Goal: Transaction & Acquisition: Purchase product/service

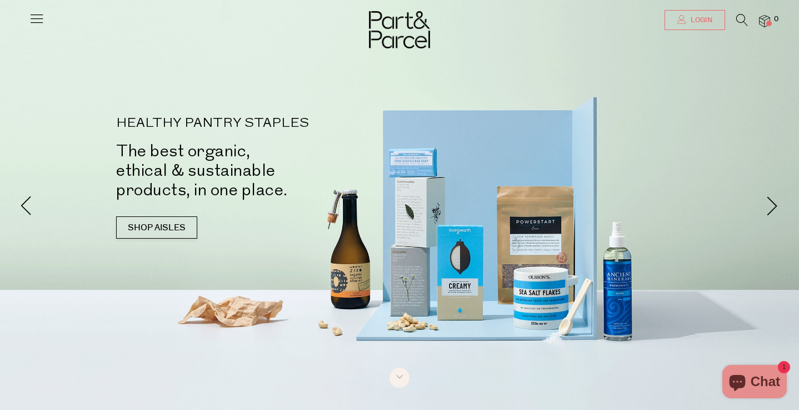
type input "[EMAIL_ADDRESS][DOMAIN_NAME]"
click at [699, 26] on link "Login" at bounding box center [695, 20] width 61 height 20
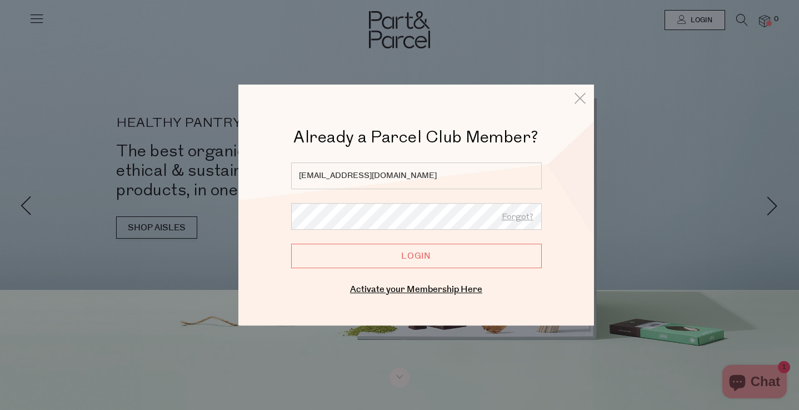
click at [469, 257] on input "Login" at bounding box center [416, 256] width 251 height 24
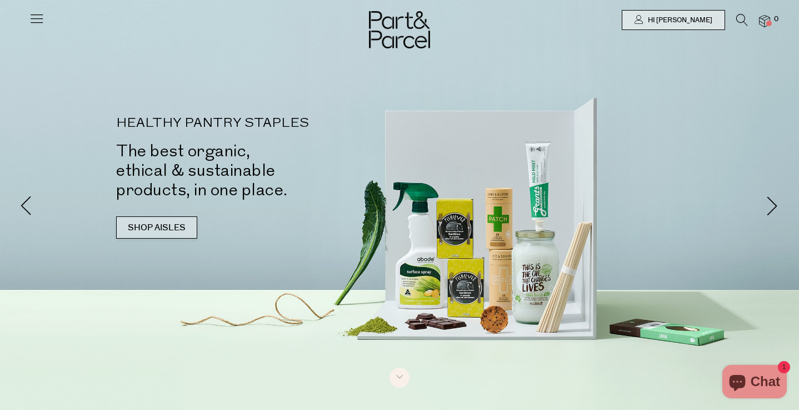
click at [148, 232] on link "SHOP AISLES" at bounding box center [156, 227] width 81 height 22
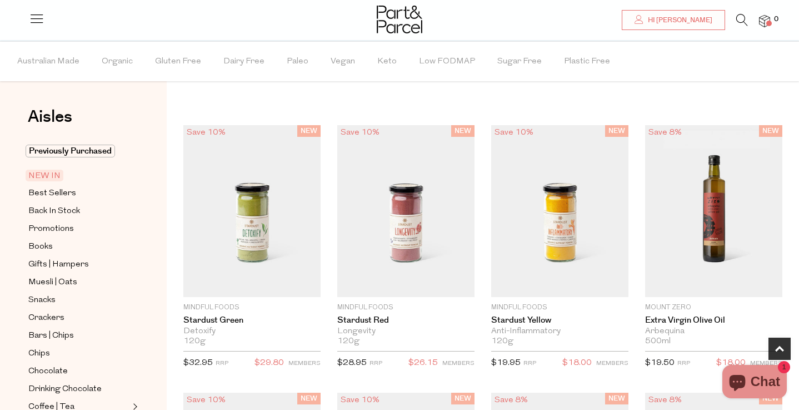
scroll to position [602, 0]
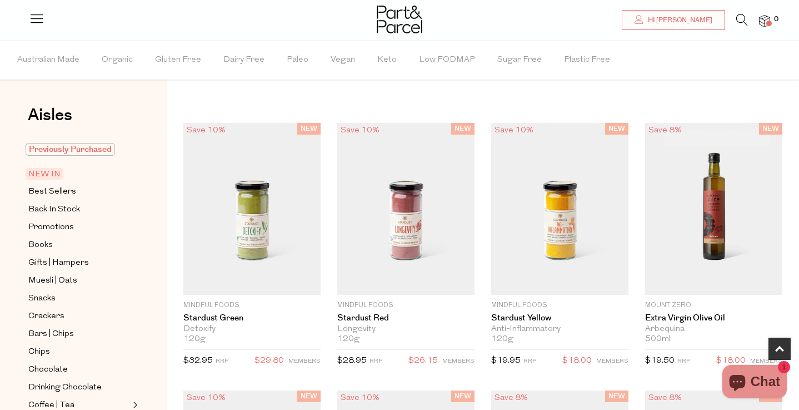
click at [62, 148] on span "Previously Purchased" at bounding box center [71, 149] width 90 height 13
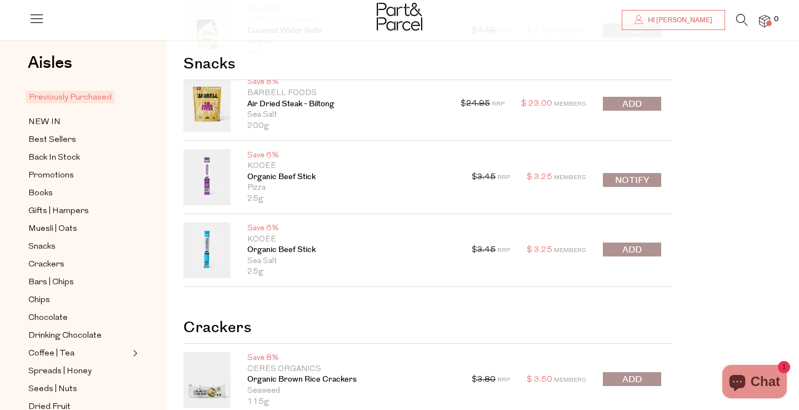
scroll to position [111, 0]
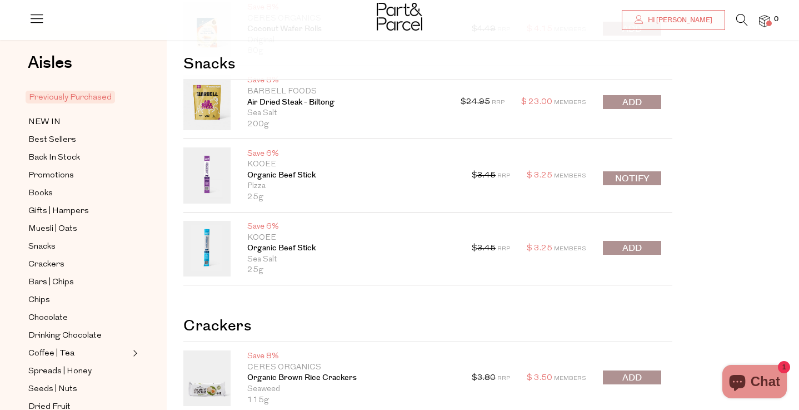
click at [629, 246] on span "submit" at bounding box center [632, 248] width 19 height 13
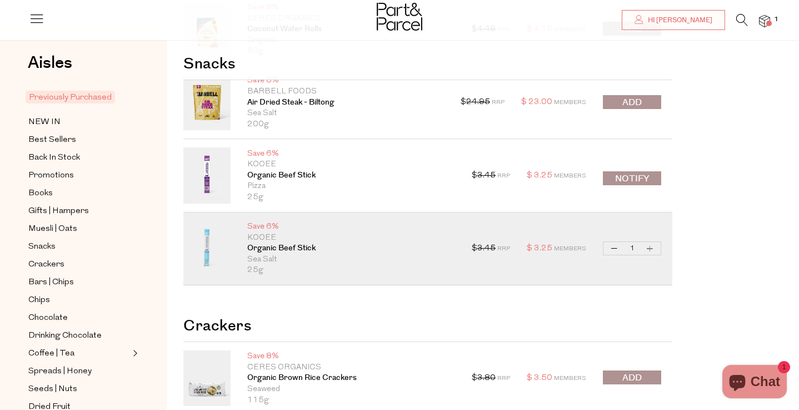
click at [648, 249] on button "Increase Organic Beef Stick" at bounding box center [650, 248] width 13 height 13
type input "2"
click at [648, 249] on button "Increase Organic Beef Stick" at bounding box center [650, 248] width 13 height 13
type input "3"
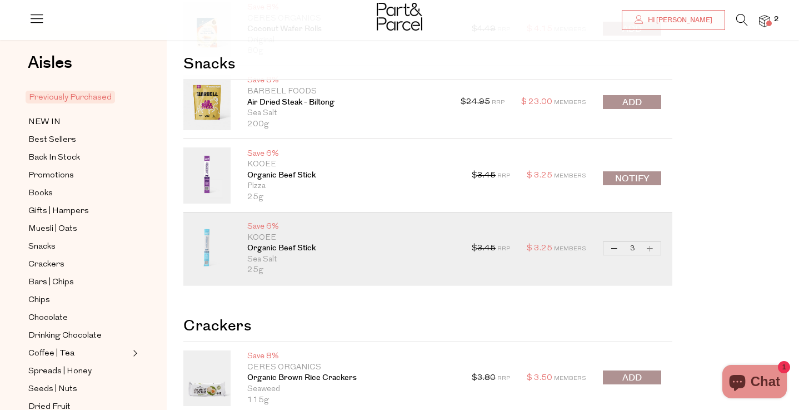
type input "3"
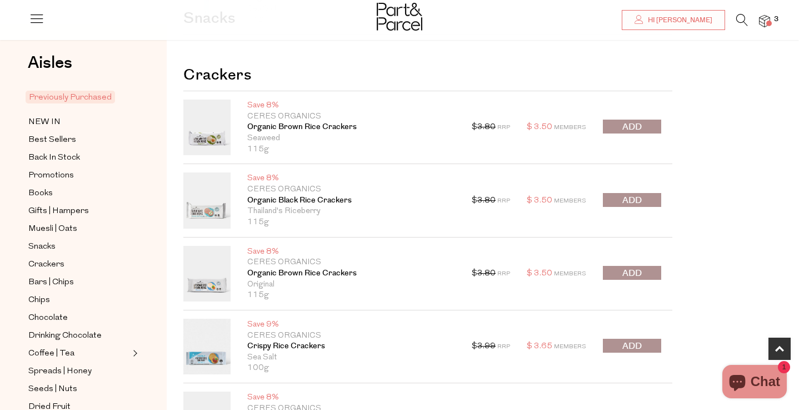
scroll to position [361, 0]
click at [644, 128] on button "submit" at bounding box center [632, 127] width 58 height 14
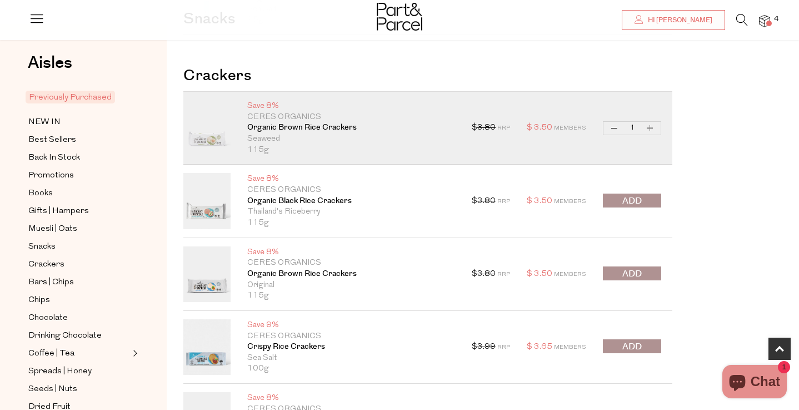
click at [637, 272] on span "submit" at bounding box center [632, 273] width 19 height 13
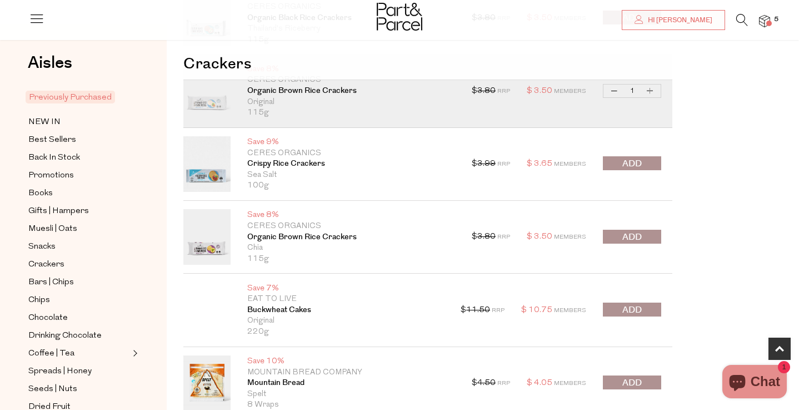
scroll to position [546, 0]
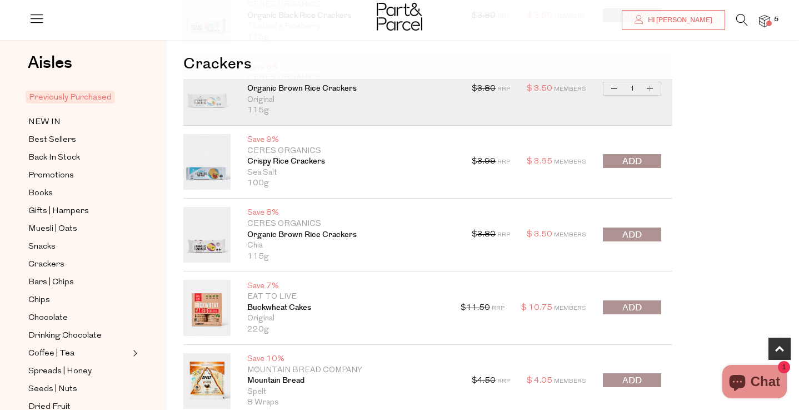
click at [635, 229] on span "submit" at bounding box center [632, 235] width 19 height 13
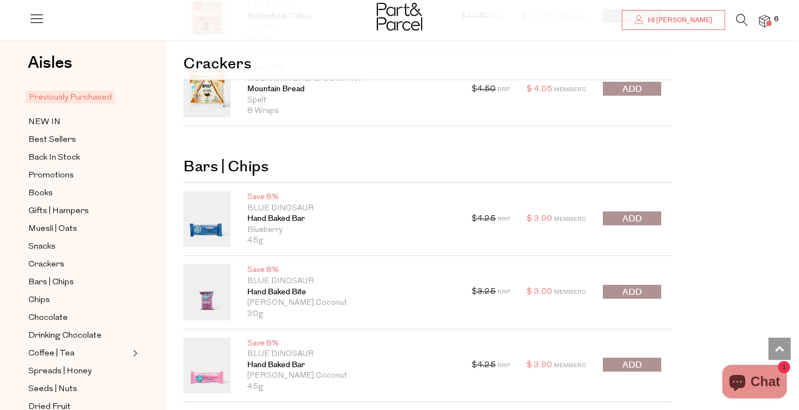
scroll to position [838, 0]
click at [634, 215] on span "submit" at bounding box center [632, 217] width 19 height 13
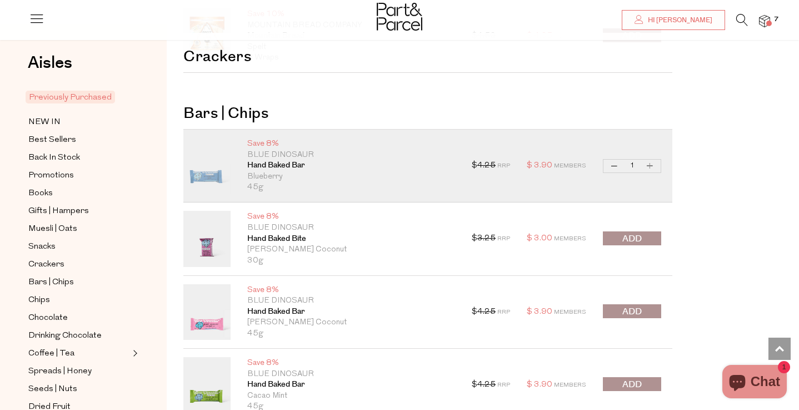
scroll to position [892, 0]
click at [632, 238] on span "submit" at bounding box center [632, 237] width 19 height 13
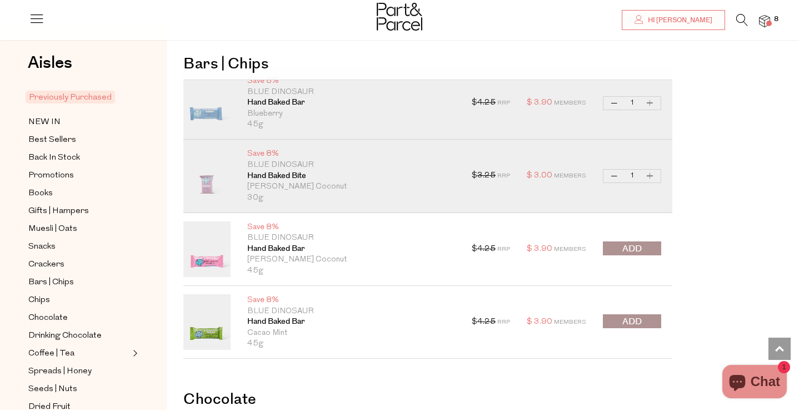
scroll to position [955, 0]
click at [630, 247] on span "submit" at bounding box center [632, 247] width 19 height 13
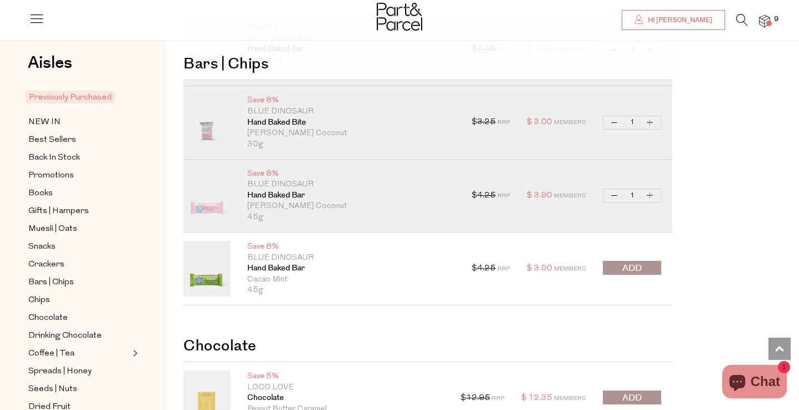
scroll to position [1007, 0]
click at [631, 272] on span "submit" at bounding box center [632, 267] width 19 height 13
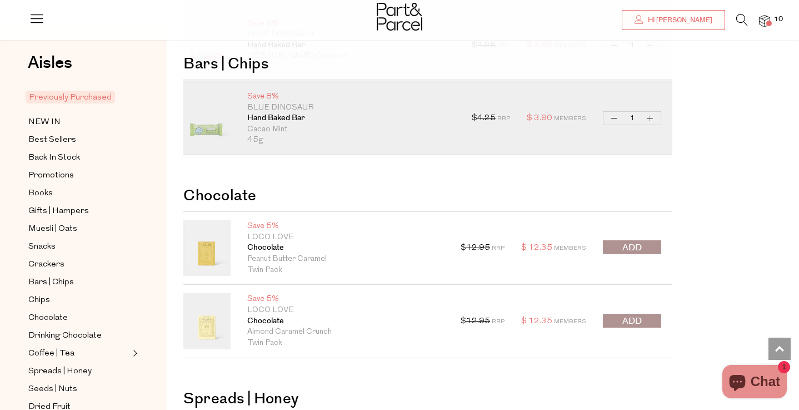
scroll to position [1160, 0]
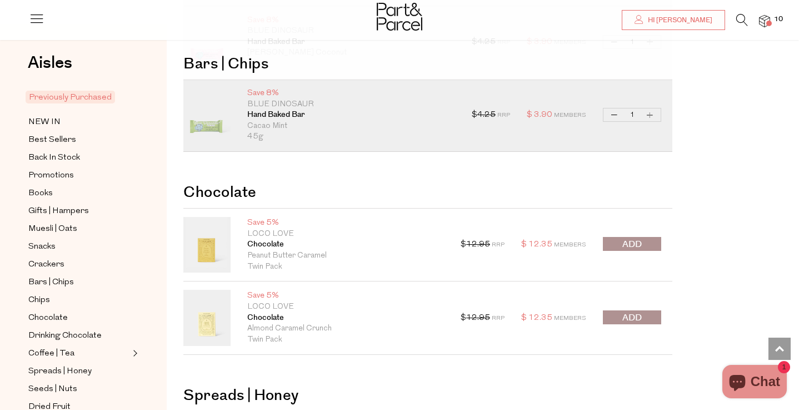
click at [631, 312] on span "submit" at bounding box center [632, 317] width 19 height 13
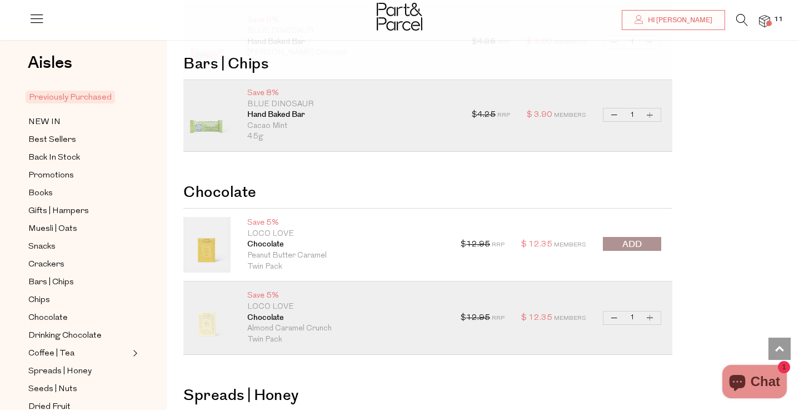
scroll to position [1187, 0]
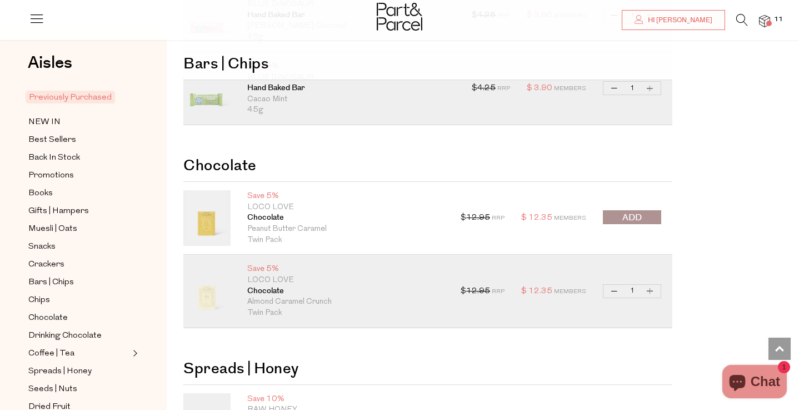
click at [637, 218] on span "submit" at bounding box center [632, 217] width 19 height 13
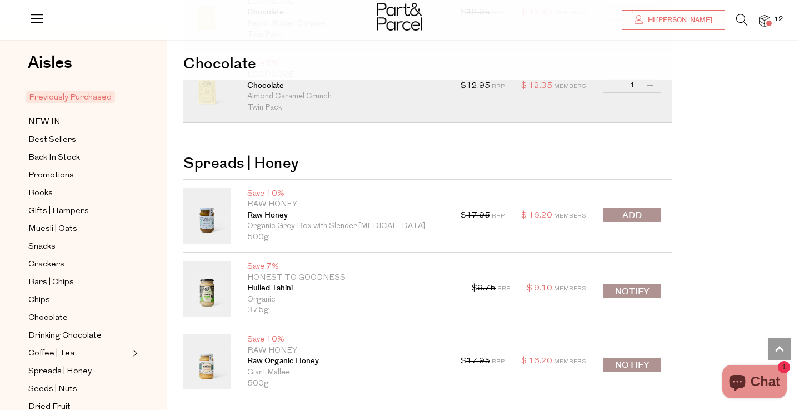
scroll to position [1399, 0]
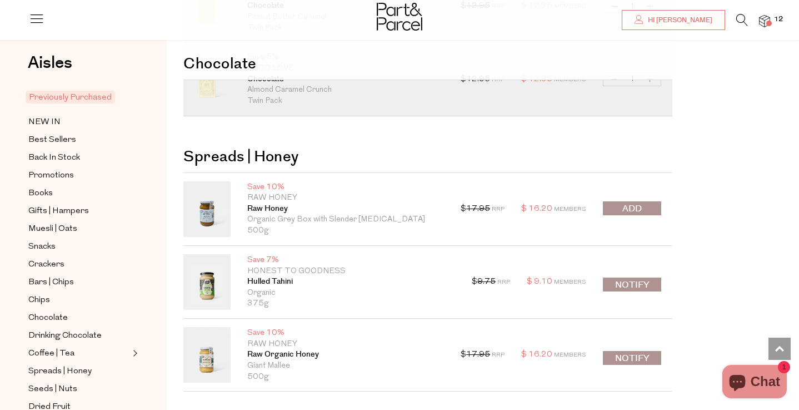
click at [634, 210] on span "submit" at bounding box center [632, 208] width 19 height 13
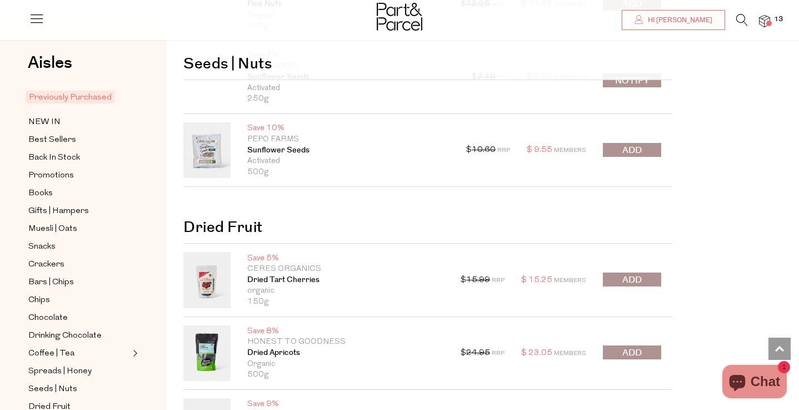
scroll to position [1961, 0]
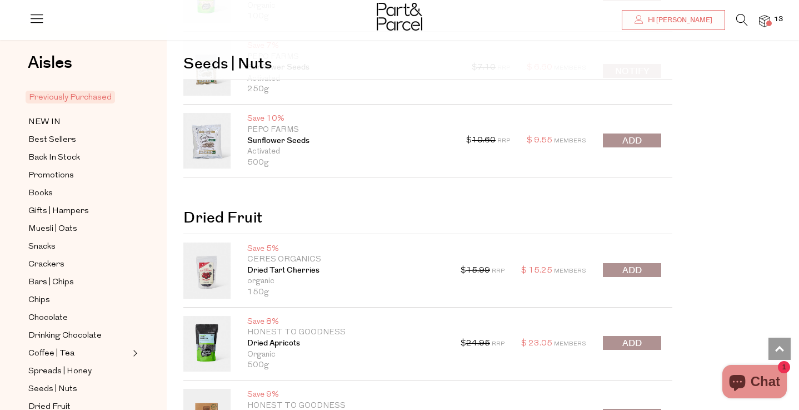
click at [625, 269] on span "submit" at bounding box center [632, 270] width 19 height 13
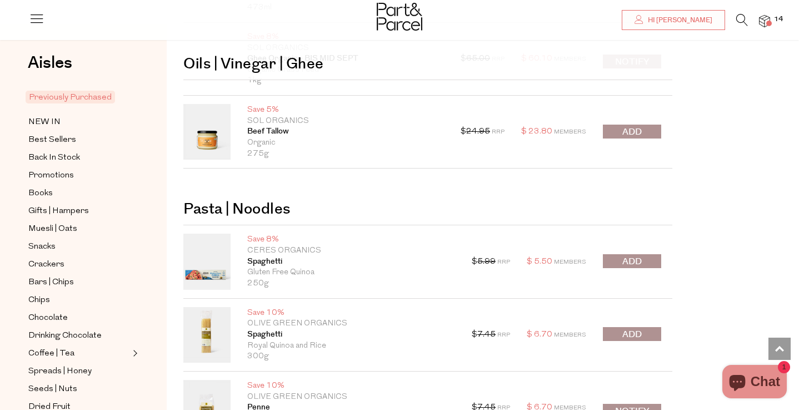
scroll to position [2944, 0]
click at [624, 255] on span "submit" at bounding box center [632, 261] width 19 height 13
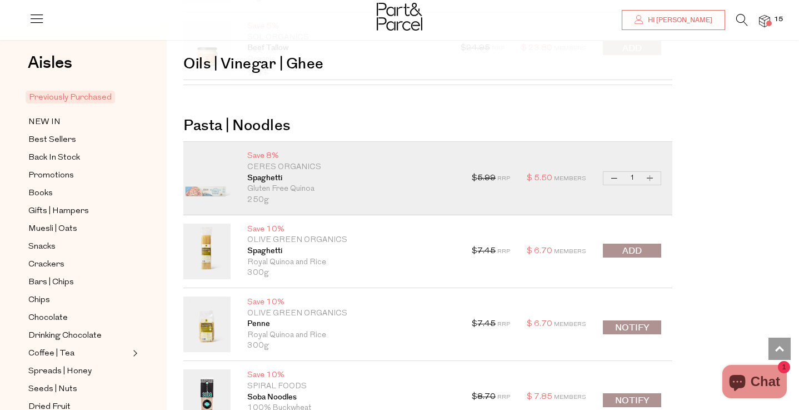
scroll to position [3028, 0]
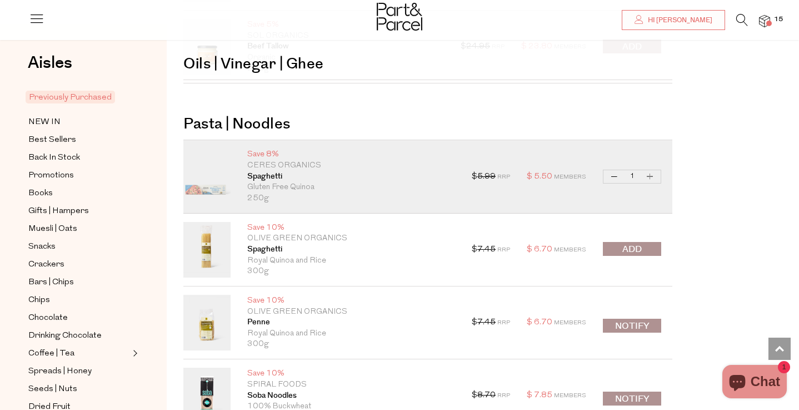
click at [650, 175] on button "Increase Spaghetti" at bounding box center [650, 176] width 13 height 13
type input "2"
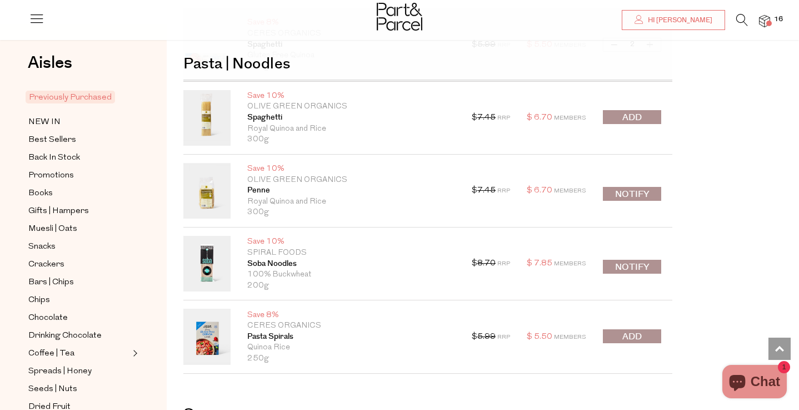
scroll to position [3166, 0]
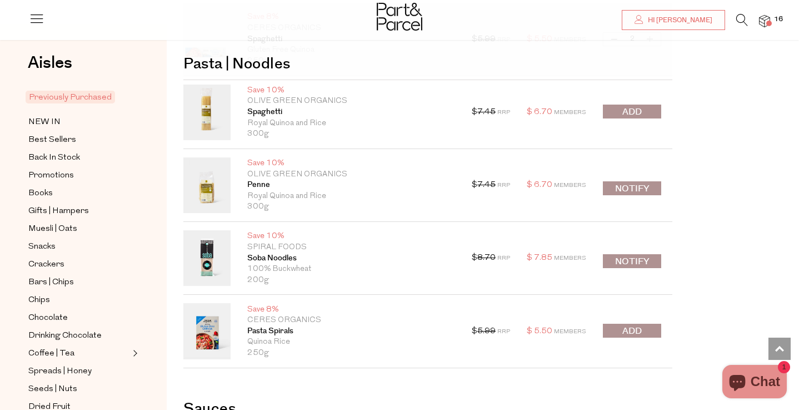
click at [634, 332] on span "submit" at bounding box center [632, 331] width 19 height 13
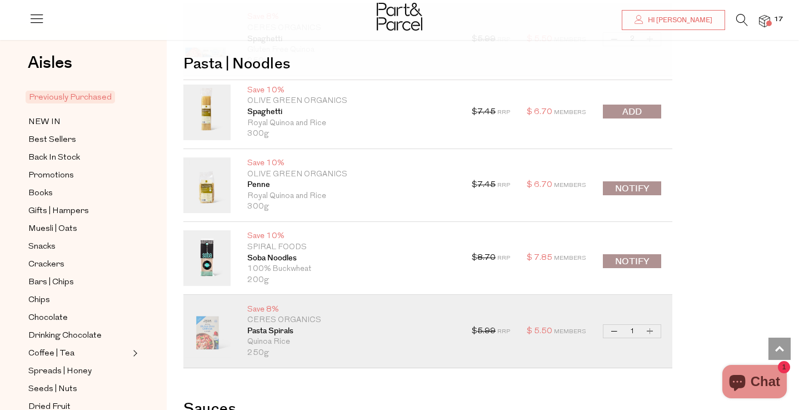
click at [652, 330] on button "Increase Pasta Spirals" at bounding box center [650, 331] width 13 height 13
type input "2"
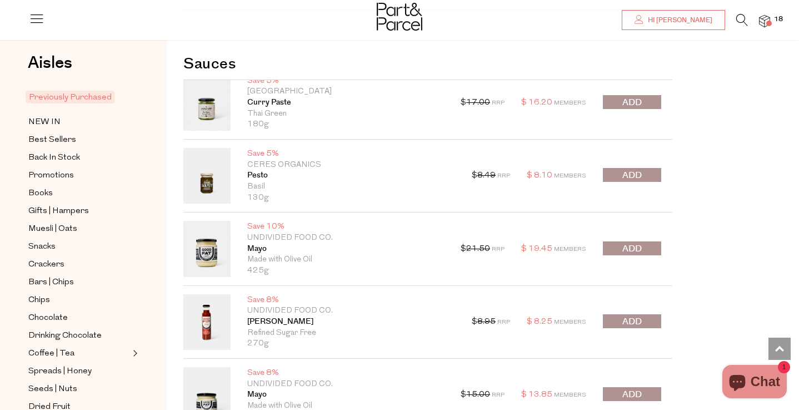
scroll to position [3523, 0]
click at [638, 247] on span "submit" at bounding box center [632, 250] width 19 height 13
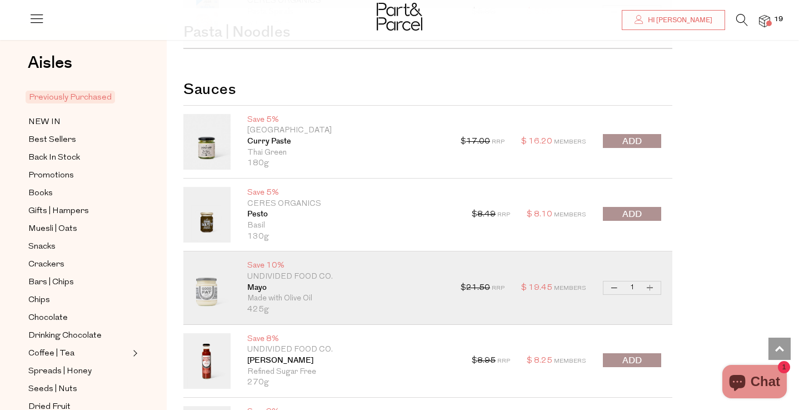
scroll to position [3482, 0]
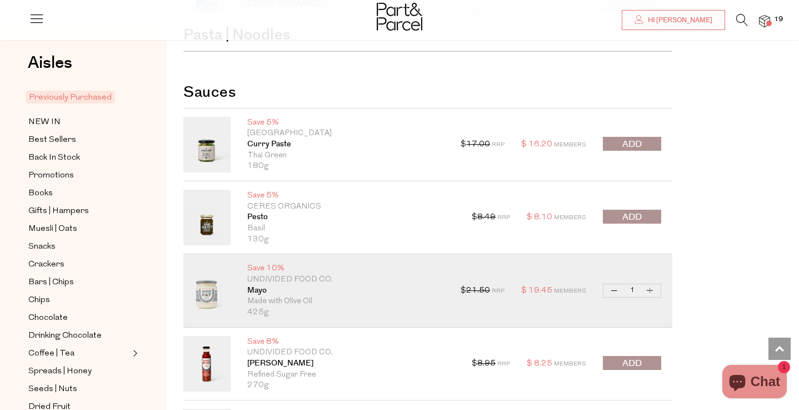
click at [634, 225] on div at bounding box center [632, 218] width 58 height 16
click at [630, 218] on span "submit" at bounding box center [632, 217] width 19 height 13
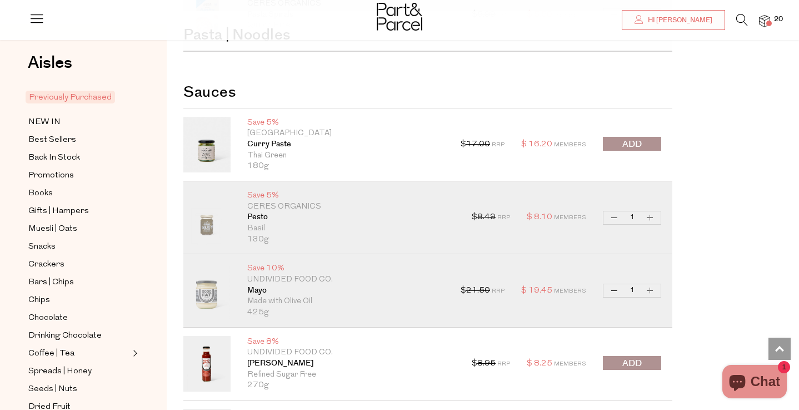
click at [647, 217] on button "Increase Pesto" at bounding box center [650, 217] width 13 height 13
type input "2"
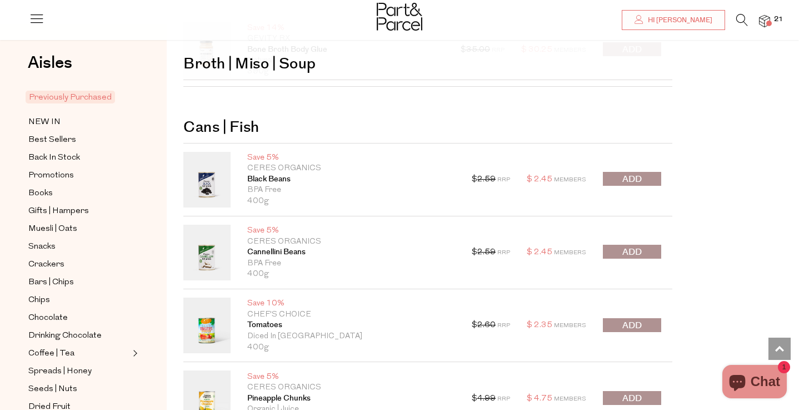
scroll to position [4079, 0]
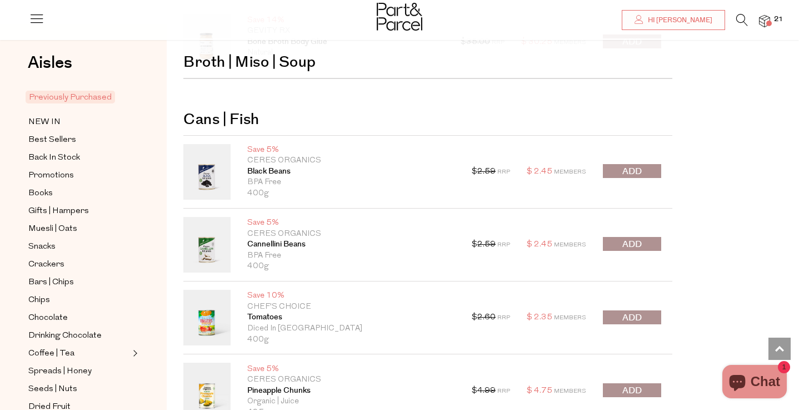
click at [630, 168] on span "submit" at bounding box center [632, 171] width 19 height 13
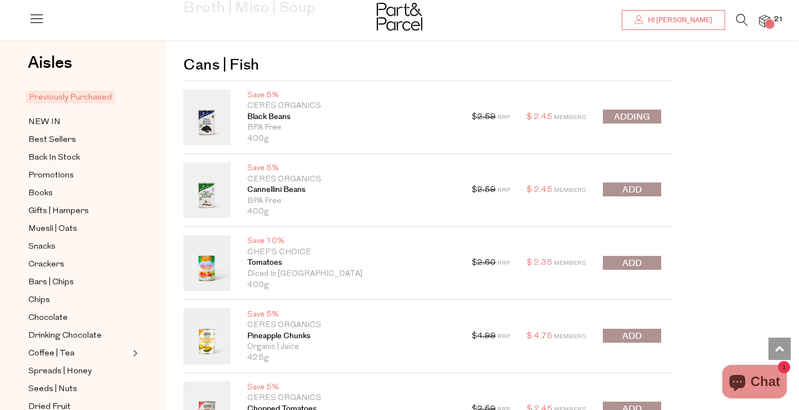
scroll to position [4134, 0]
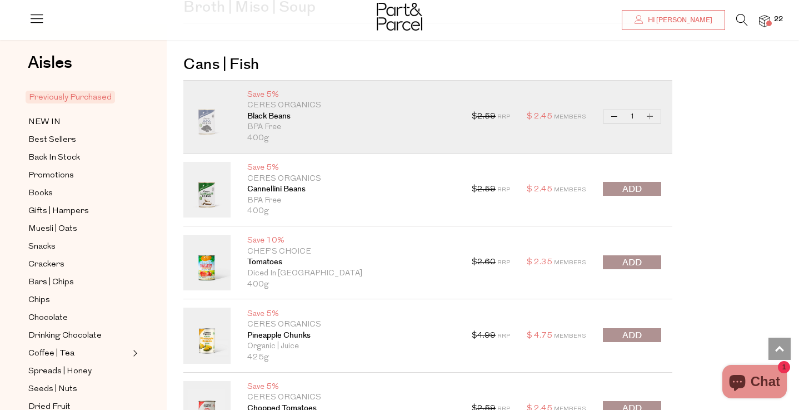
click at [629, 188] on span "submit" at bounding box center [632, 189] width 19 height 13
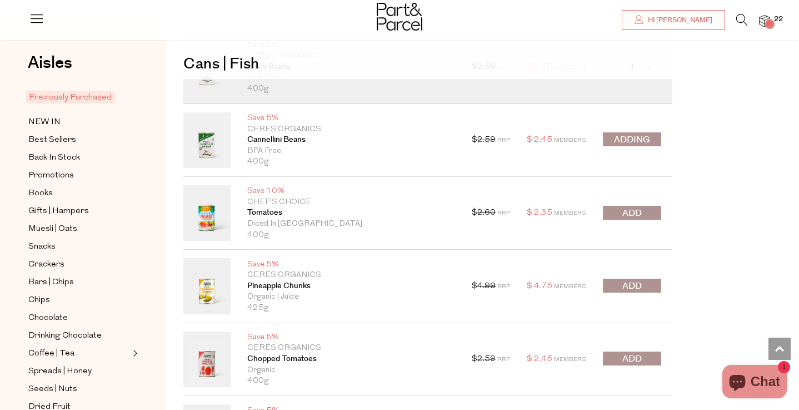
scroll to position [4186, 0]
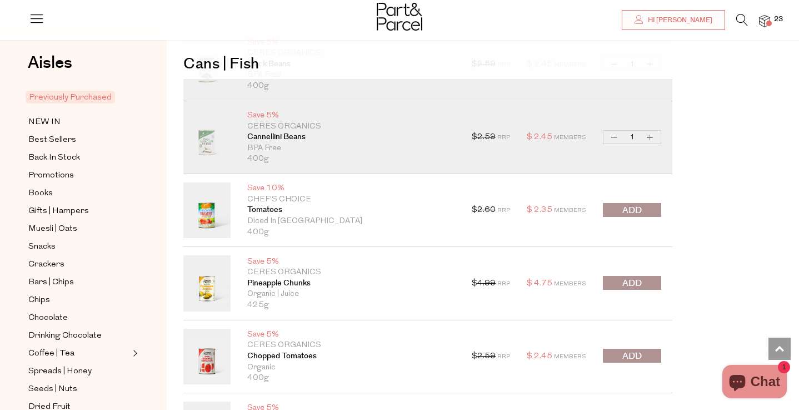
click at [633, 213] on span "submit" at bounding box center [632, 210] width 19 height 13
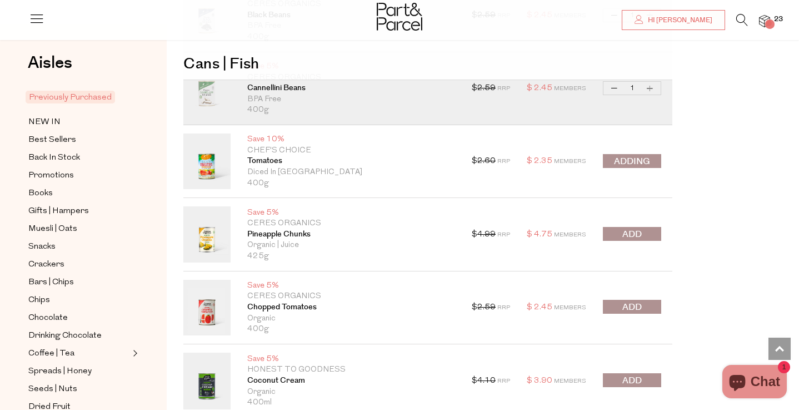
scroll to position [4238, 0]
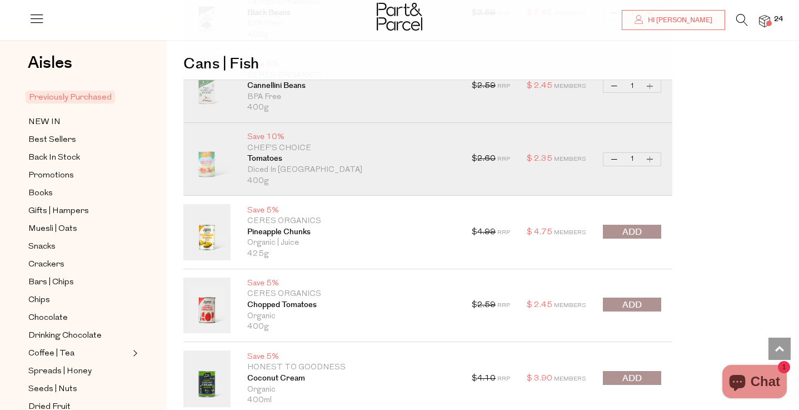
click at [630, 230] on span "submit" at bounding box center [632, 232] width 19 height 13
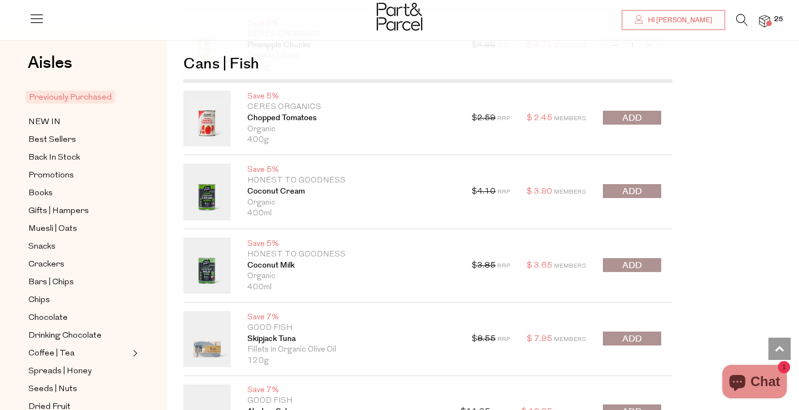
scroll to position [4434, 0]
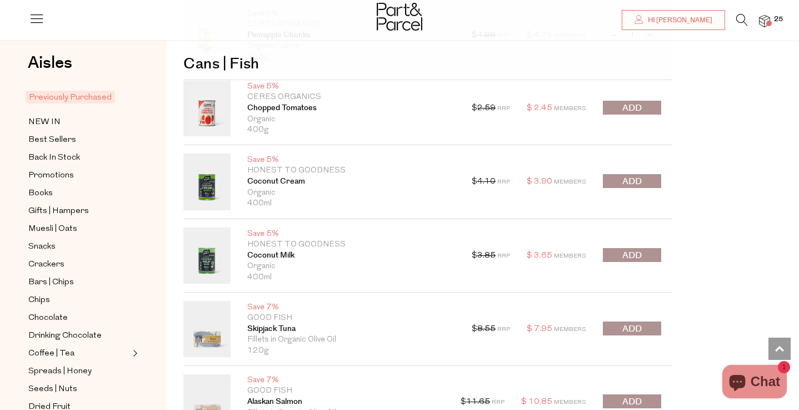
click at [641, 181] on span "submit" at bounding box center [632, 181] width 19 height 13
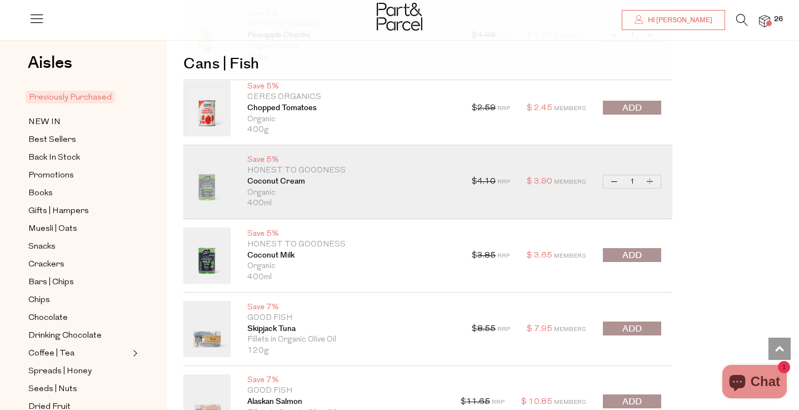
click at [633, 253] on span "submit" at bounding box center [632, 255] width 19 height 13
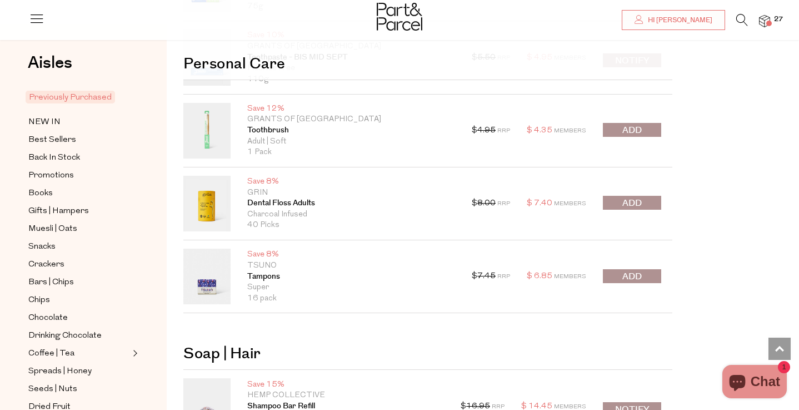
scroll to position [6034, 0]
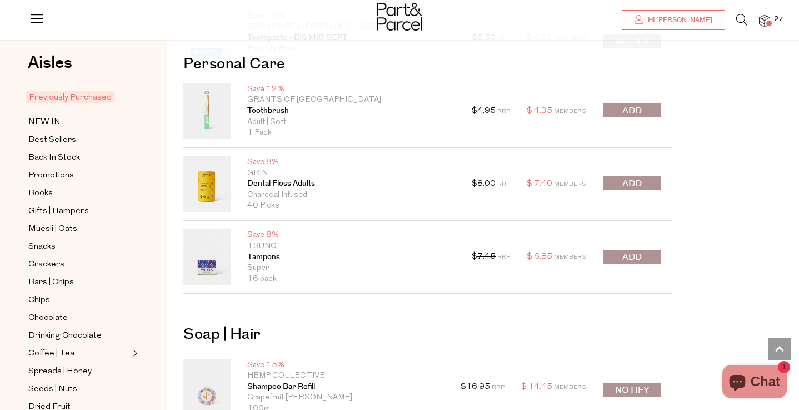
click at [627, 255] on span "submit" at bounding box center [632, 257] width 19 height 13
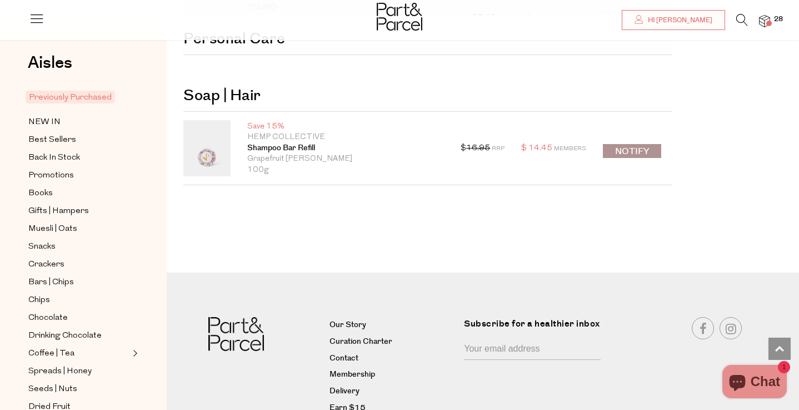
scroll to position [6325, 0]
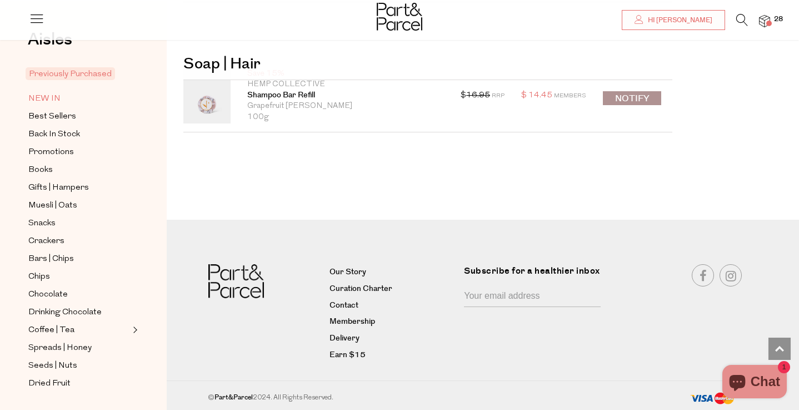
click at [62, 94] on link "NEW IN" at bounding box center [78, 99] width 101 height 14
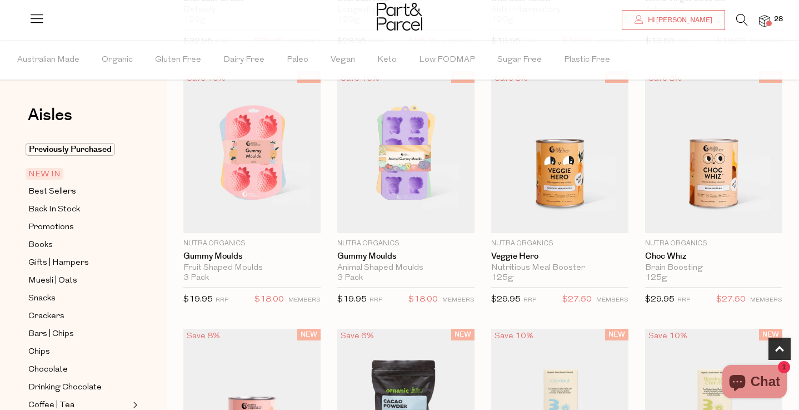
scroll to position [331, 0]
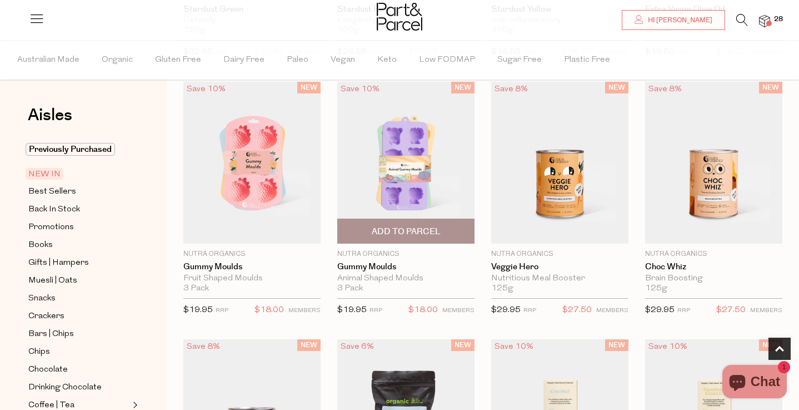
click at [362, 176] on img at bounding box center [405, 163] width 137 height 162
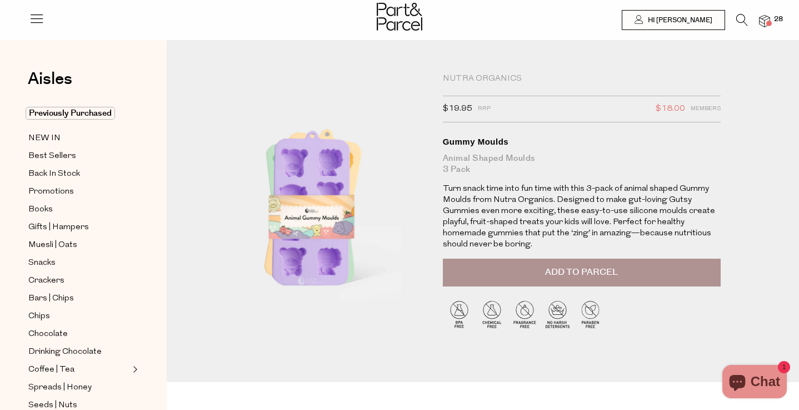
click at [519, 269] on button "Add to Parcel" at bounding box center [582, 273] width 278 height 28
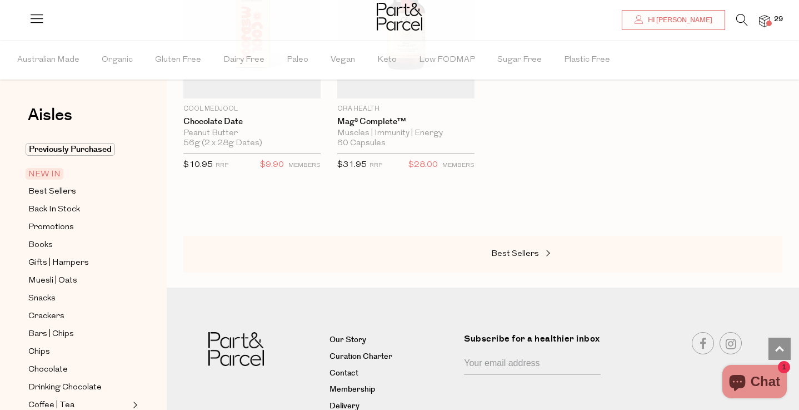
scroll to position [1058, 0]
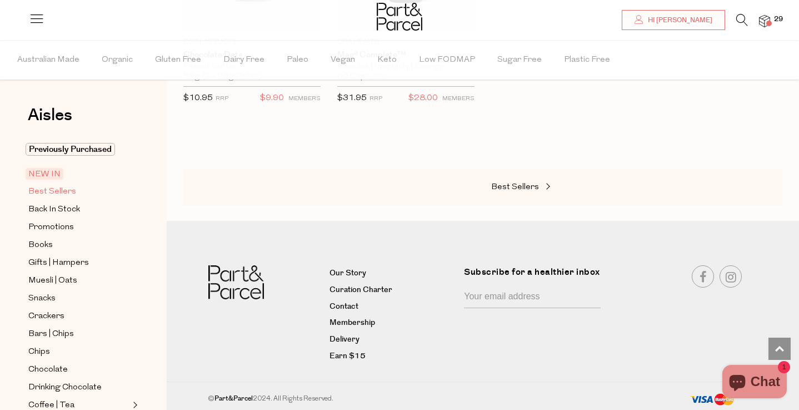
click at [65, 192] on span "Best Sellers" at bounding box center [52, 191] width 48 height 13
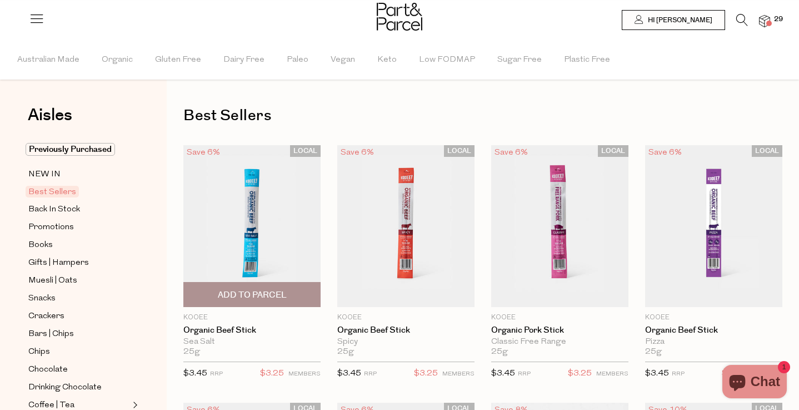
type input "3"
type input "2"
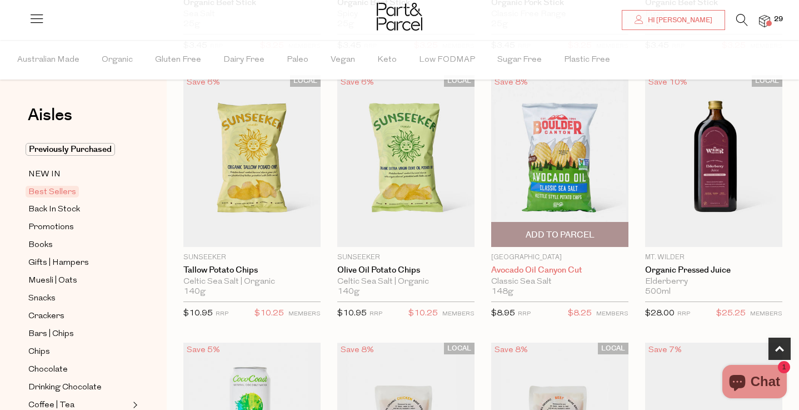
scroll to position [311, 0]
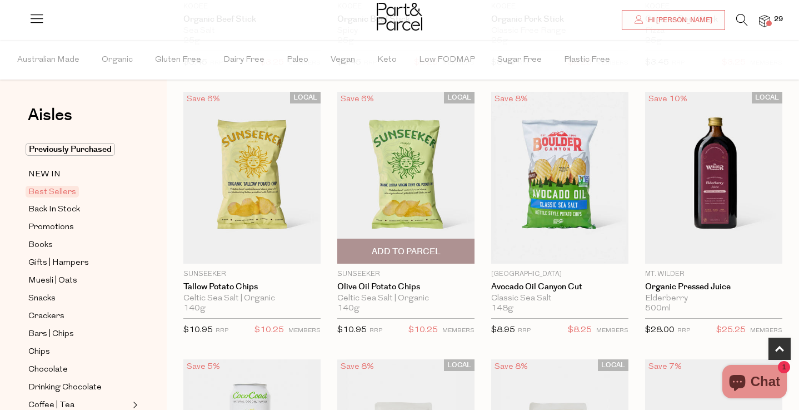
click at [427, 246] on span "Add To Parcel" at bounding box center [406, 252] width 69 height 12
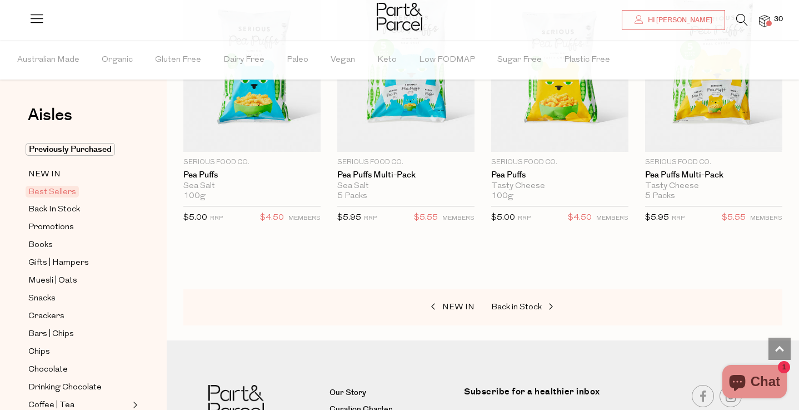
scroll to position [2500, 0]
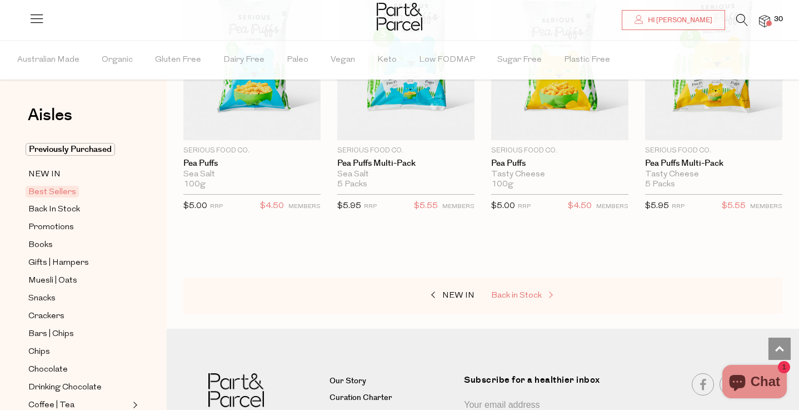
click at [506, 291] on span "Back in Stock" at bounding box center [516, 295] width 51 height 8
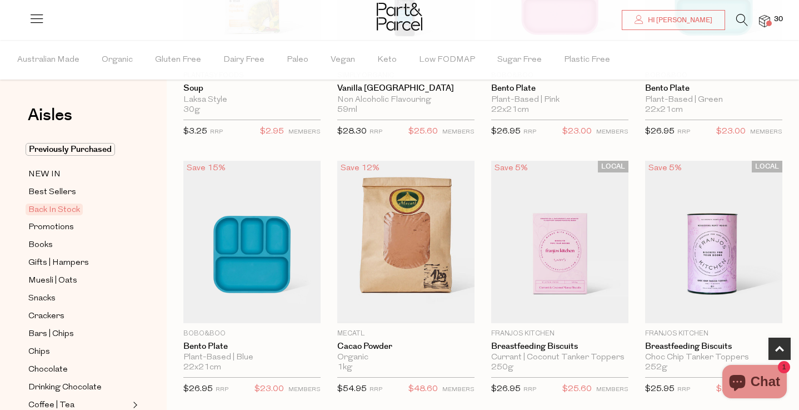
scroll to position [248, 0]
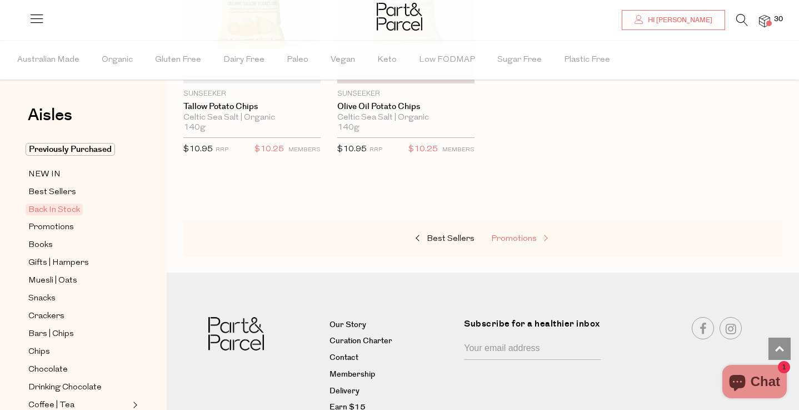
click at [518, 241] on span "Promotions" at bounding box center [514, 239] width 46 height 8
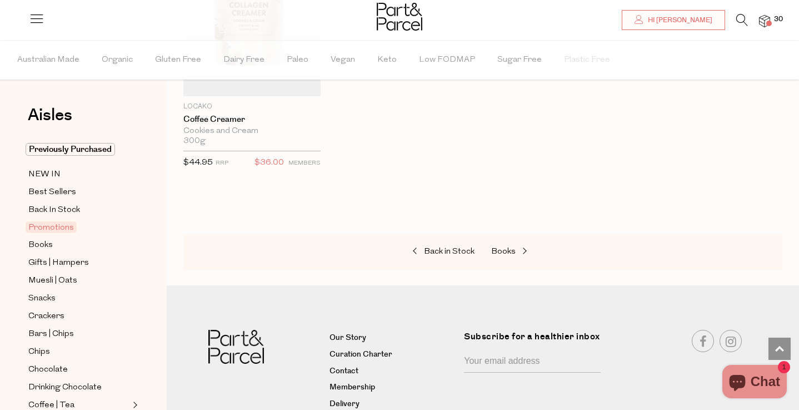
scroll to position [1058, 0]
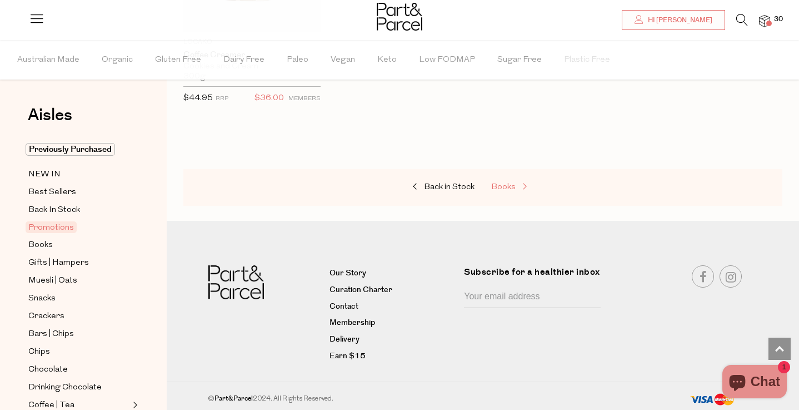
click at [505, 188] on span "Books" at bounding box center [503, 187] width 24 height 8
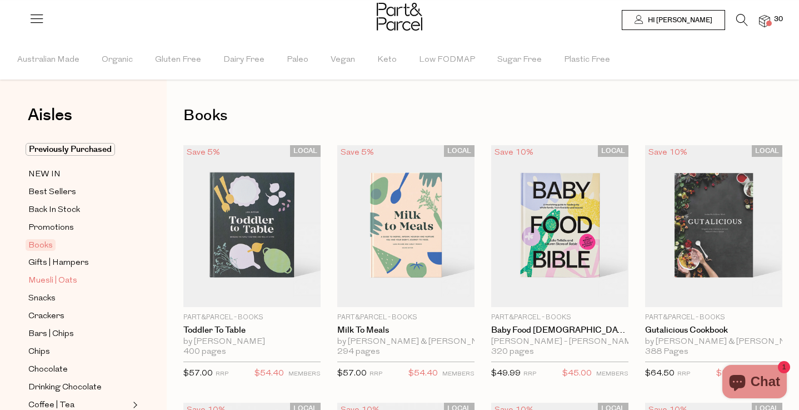
click at [62, 279] on span "Muesli | Oats" at bounding box center [52, 280] width 49 height 13
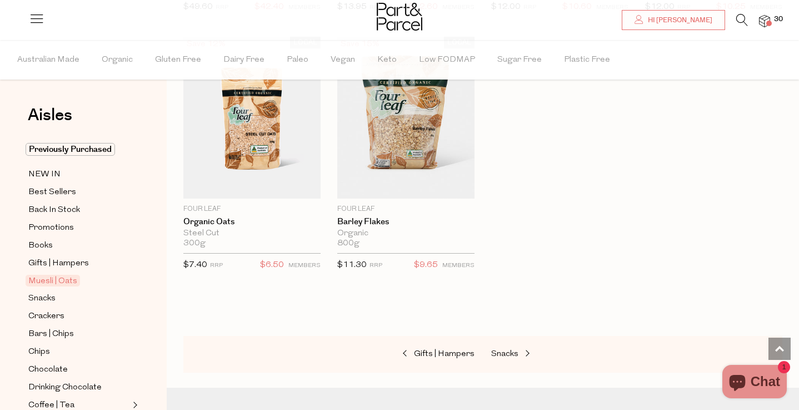
scroll to position [3230, 0]
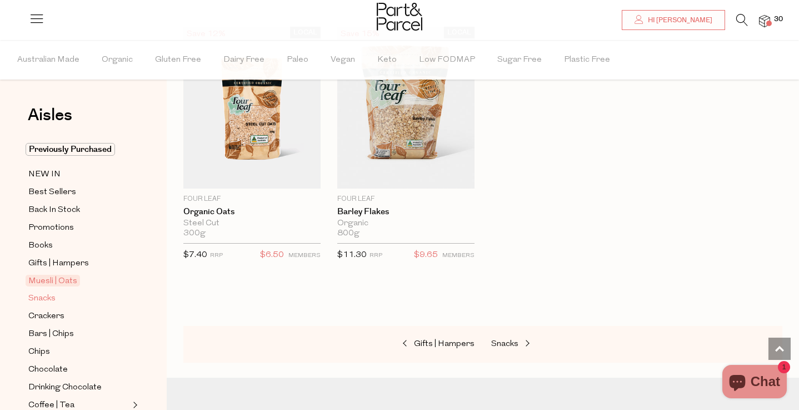
click at [60, 299] on link "Snacks" at bounding box center [78, 298] width 101 height 14
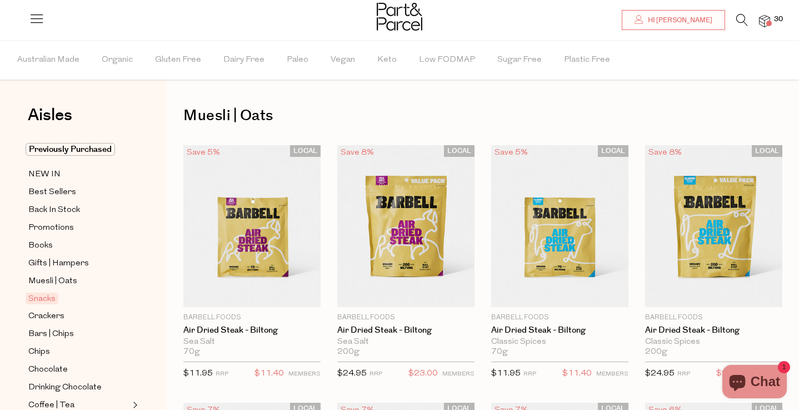
type input "3"
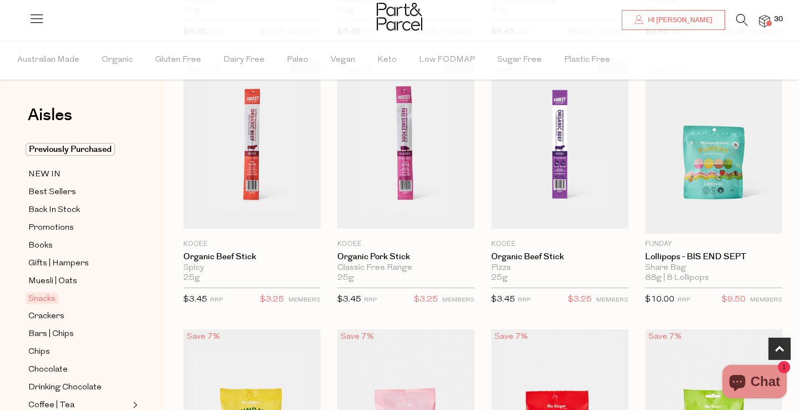
scroll to position [601, 0]
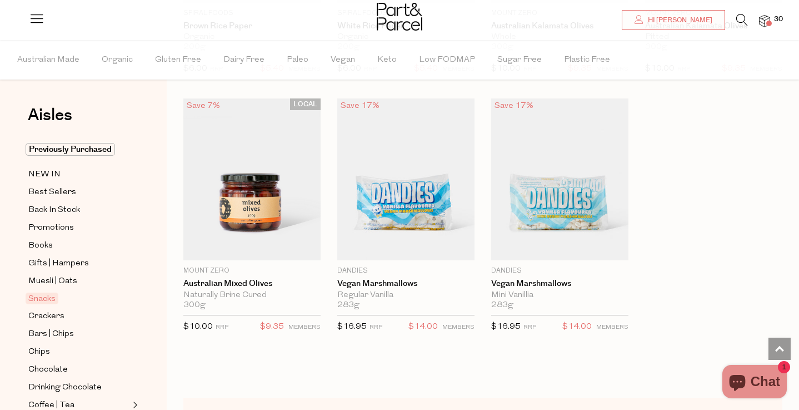
scroll to position [4312, 0]
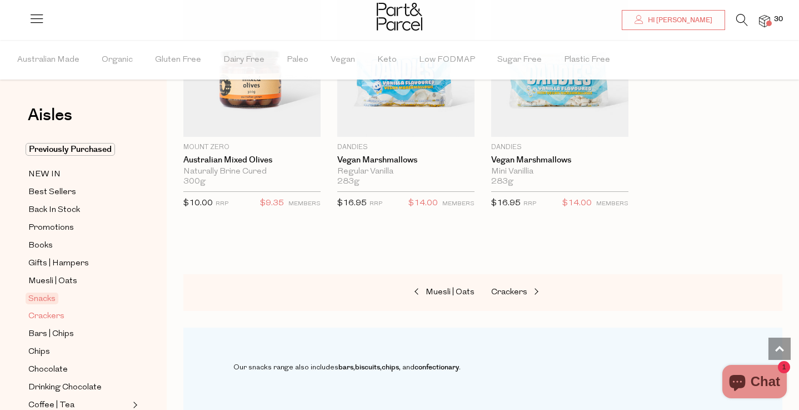
click at [56, 317] on span "Crackers" at bounding box center [46, 316] width 36 height 13
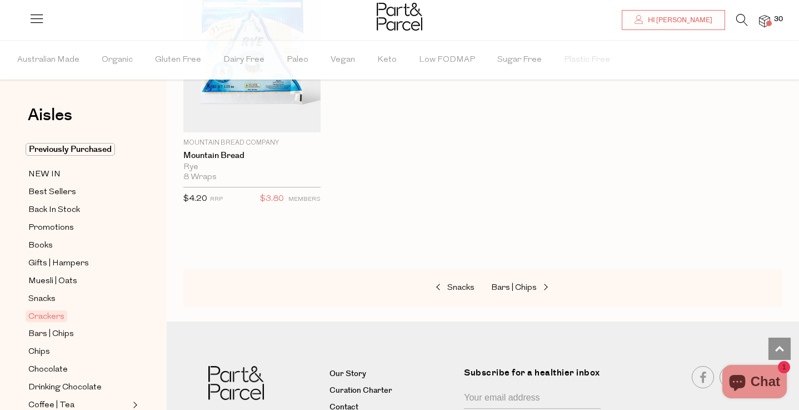
scroll to position [2496, 0]
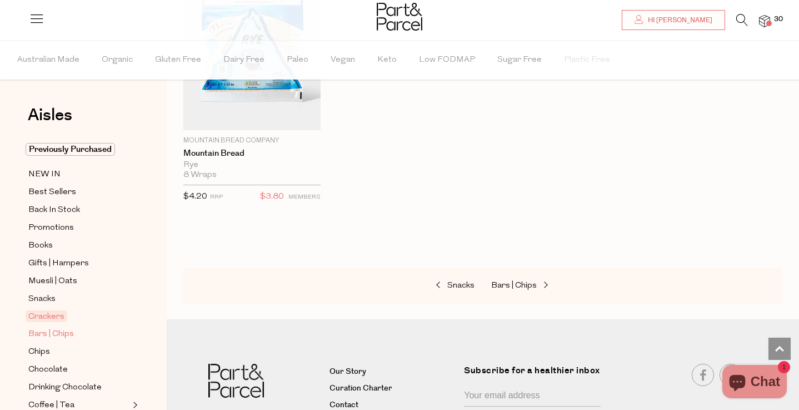
click at [55, 340] on span "Bars | Chips" at bounding box center [51, 333] width 46 height 13
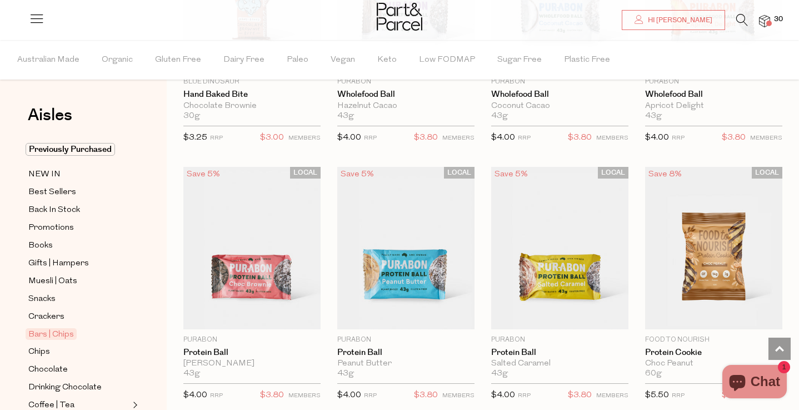
scroll to position [2582, 0]
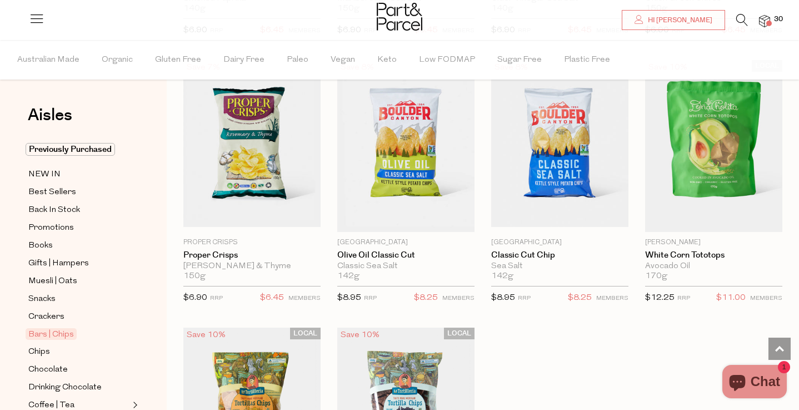
scroll to position [4178, 0]
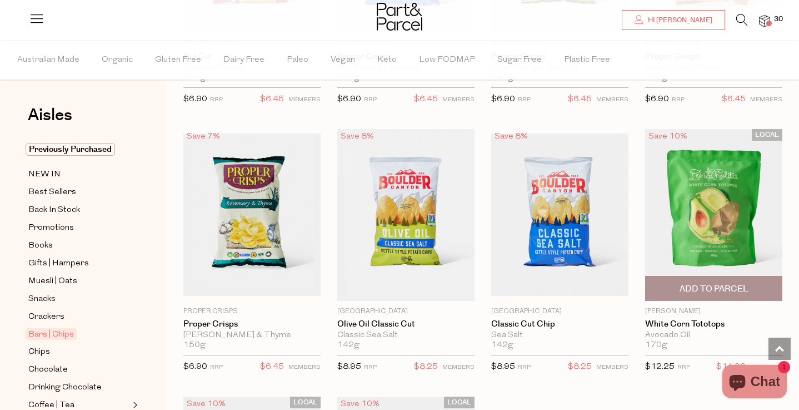
click at [707, 285] on span "Add To Parcel" at bounding box center [714, 289] width 69 height 12
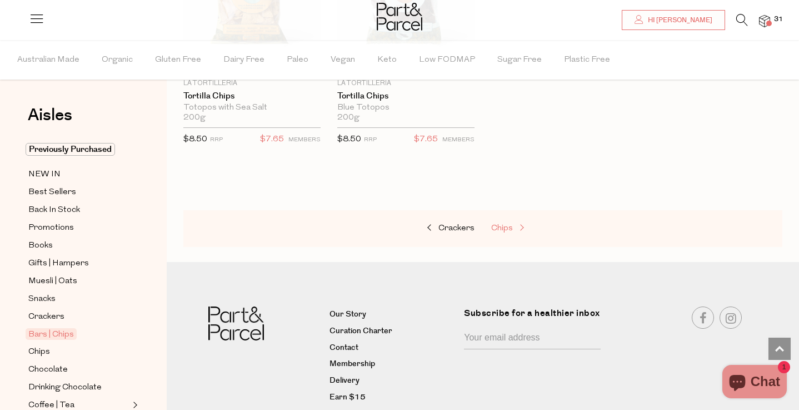
click at [508, 224] on span "Chips" at bounding box center [502, 228] width 22 height 8
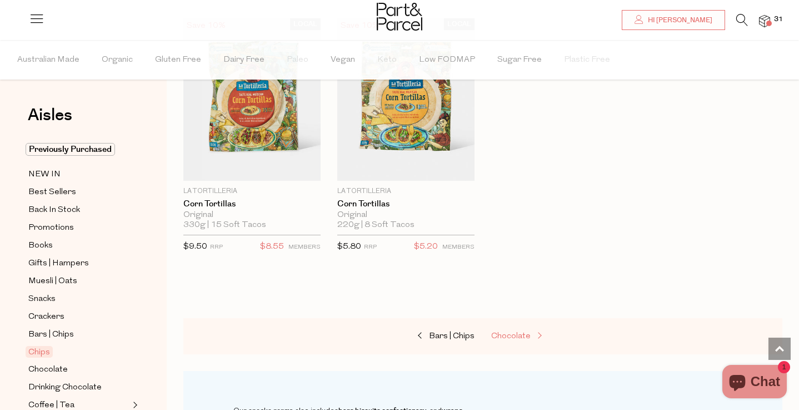
click at [505, 334] on span "Chocolate" at bounding box center [510, 336] width 39 height 8
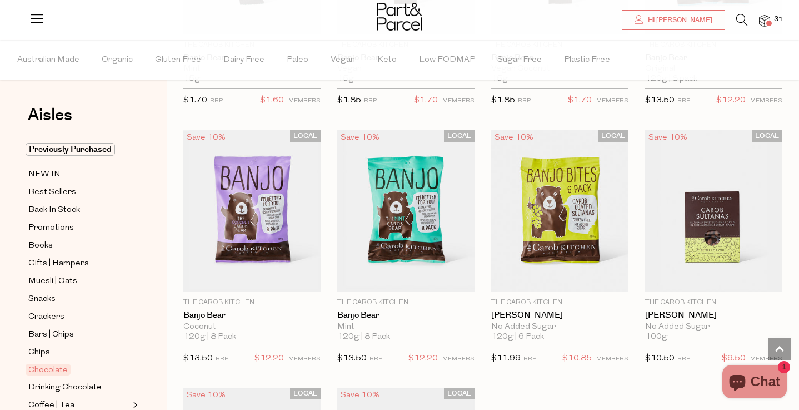
scroll to position [3391, 0]
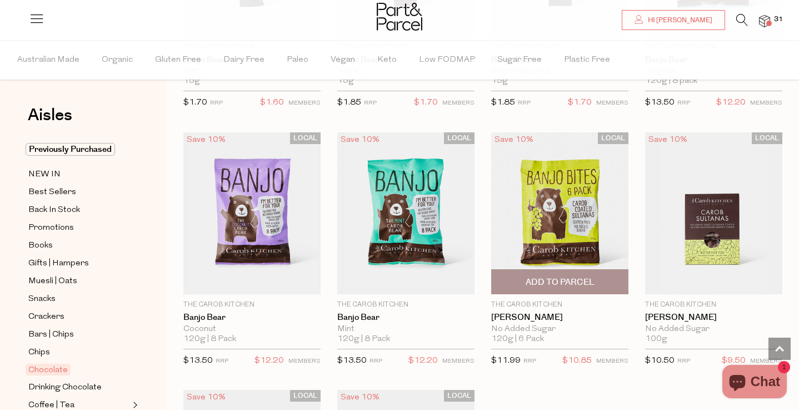
click at [552, 271] on span "Add To Parcel" at bounding box center [560, 282] width 131 height 24
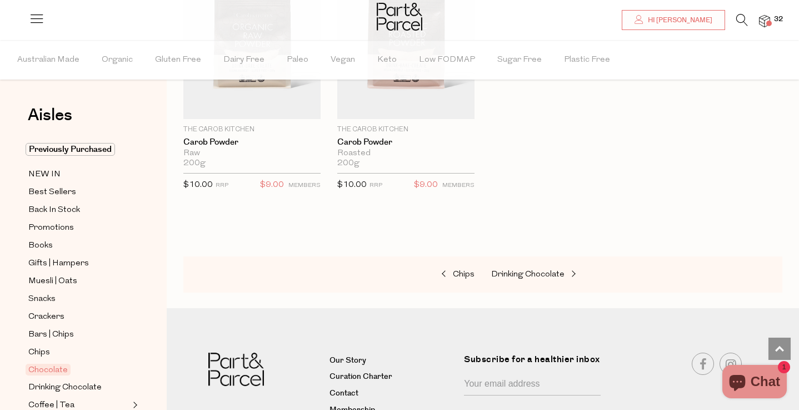
scroll to position [3838, 0]
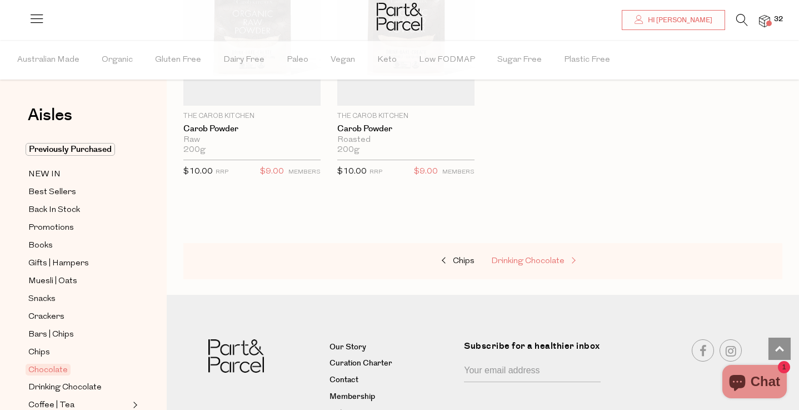
click at [550, 257] on span "Drinking Chocolate" at bounding box center [527, 261] width 73 height 8
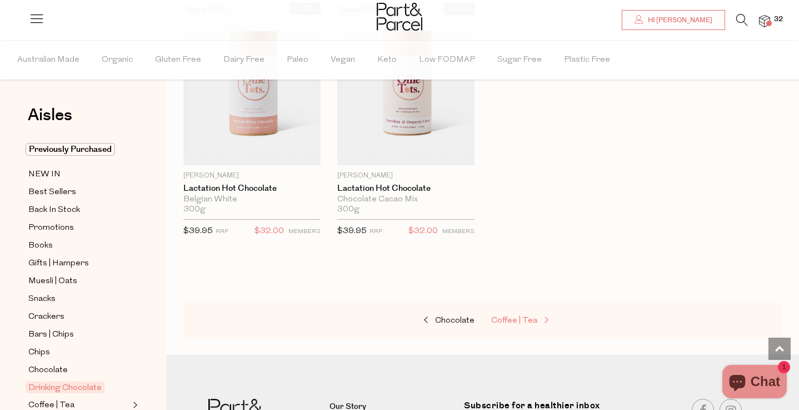
click at [531, 324] on link "Coffee | Tea" at bounding box center [546, 321] width 111 height 14
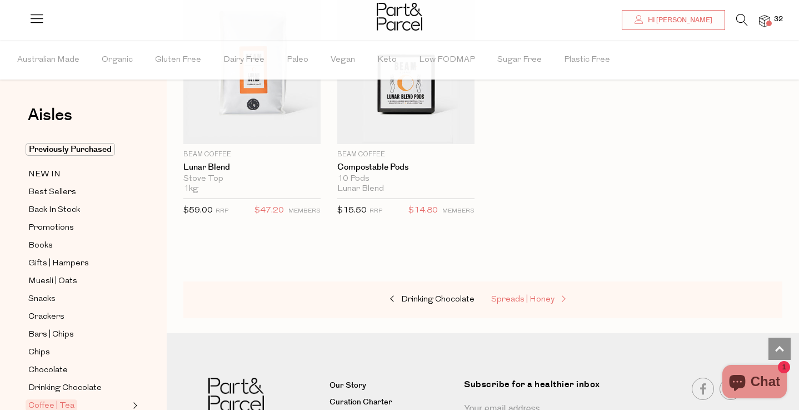
click at [541, 295] on span "Spreads | Honey" at bounding box center [522, 299] width 63 height 8
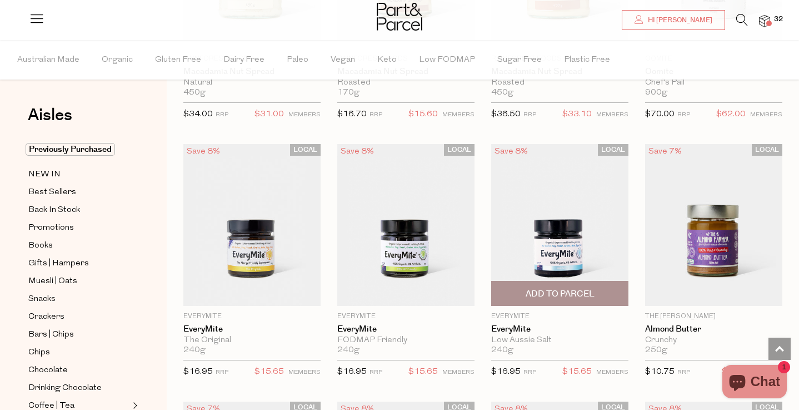
scroll to position [1380, 0]
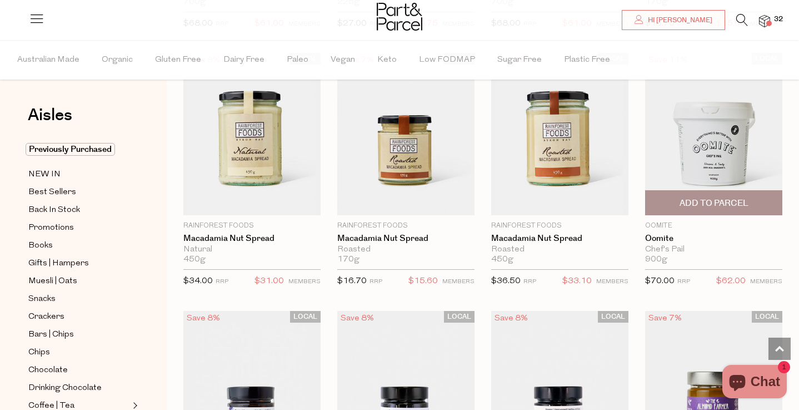
click at [674, 160] on img at bounding box center [713, 134] width 137 height 162
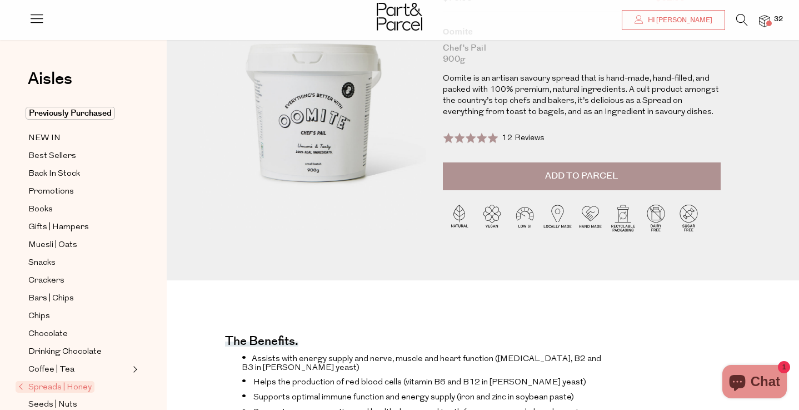
scroll to position [107, 0]
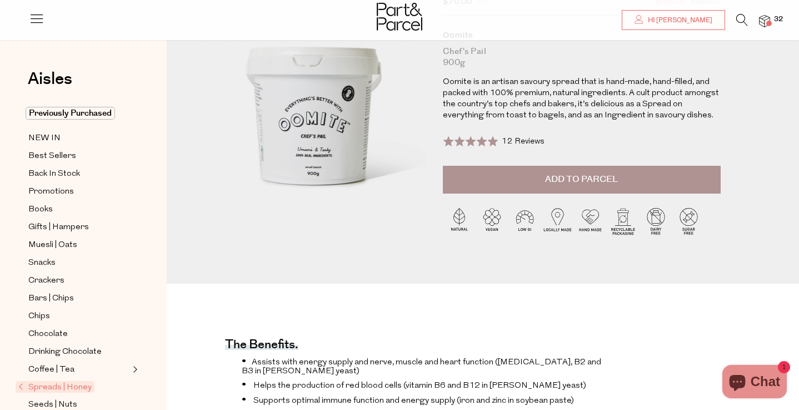
click at [630, 172] on button "Add to Parcel" at bounding box center [582, 180] width 278 height 28
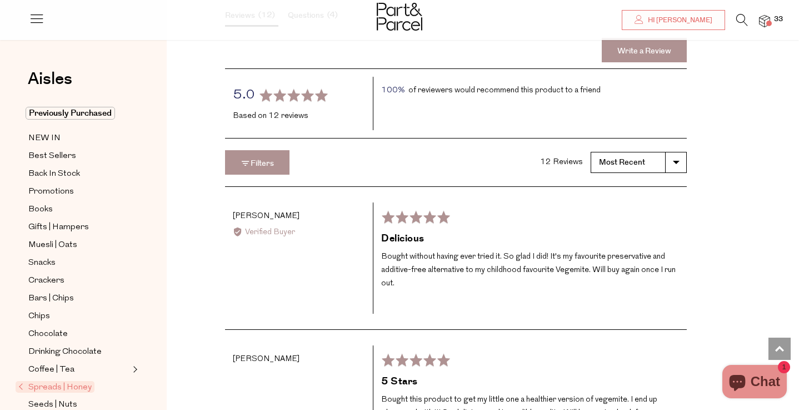
scroll to position [1516, 0]
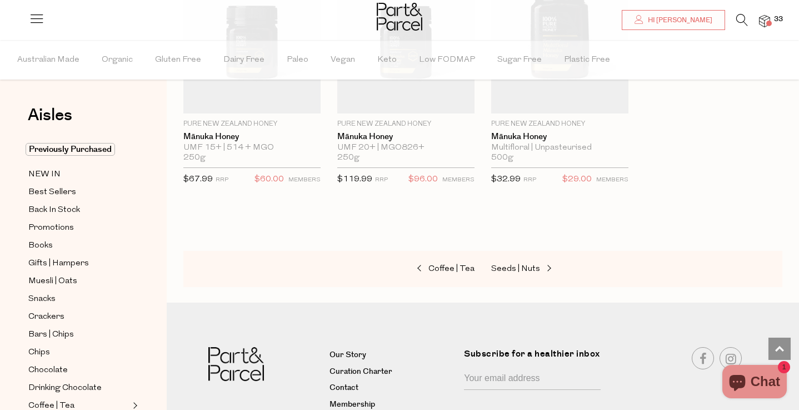
scroll to position [3127, 0]
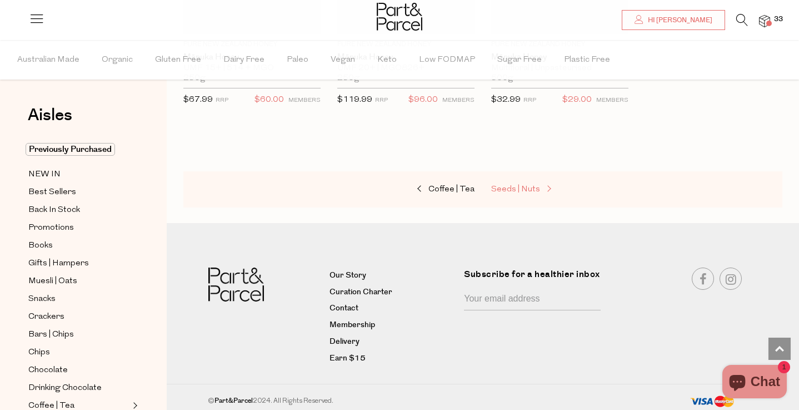
click at [531, 186] on span "Seeds | Nuts" at bounding box center [515, 189] width 49 height 8
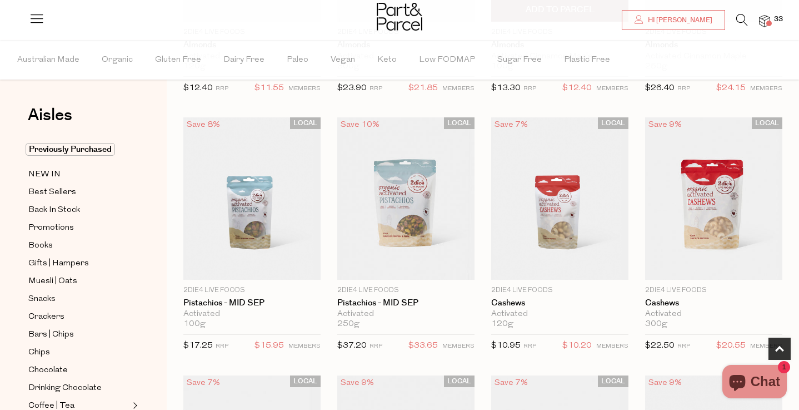
scroll to position [292, 0]
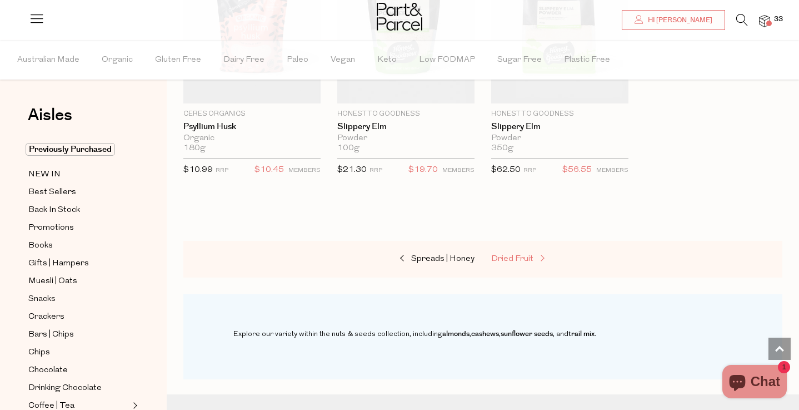
click at [528, 259] on span "Dried Fruit" at bounding box center [512, 259] width 42 height 8
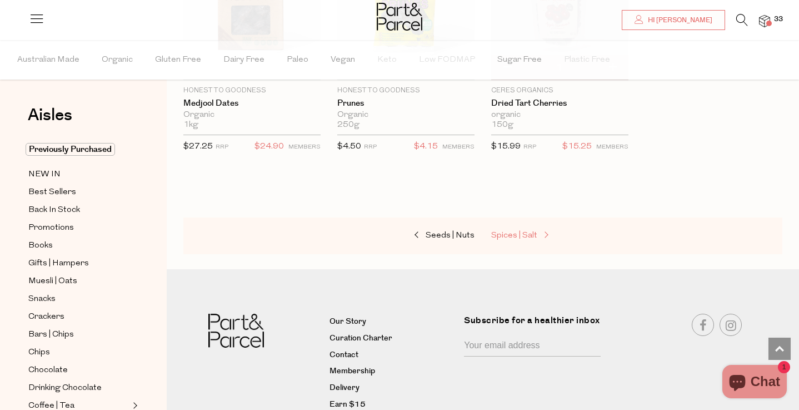
click at [522, 232] on span "Spices | Salt" at bounding box center [514, 235] width 46 height 8
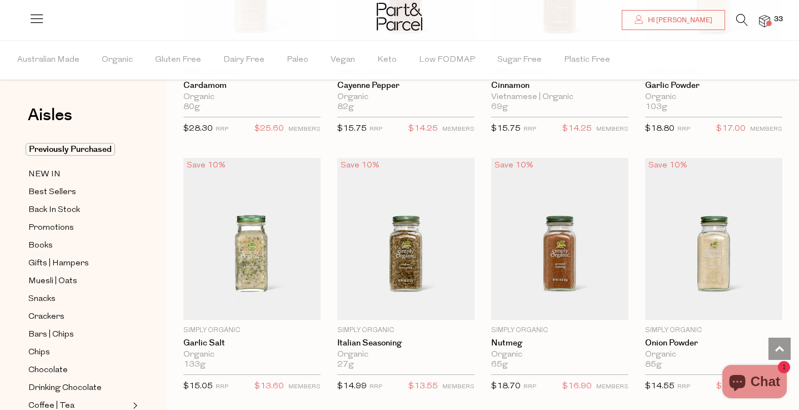
scroll to position [1298, 0]
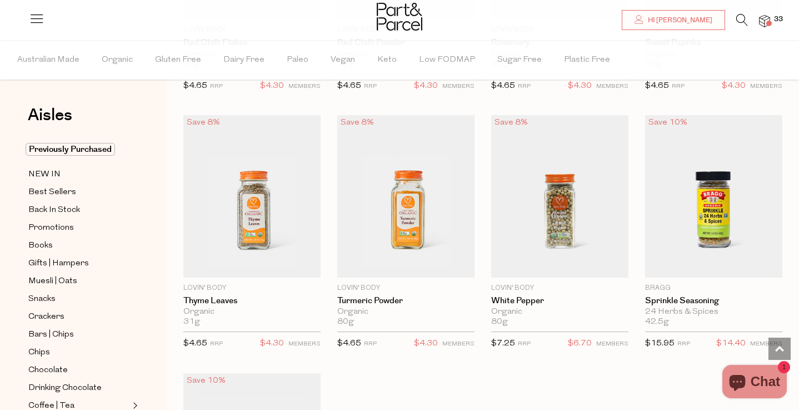
scroll to position [3395, 0]
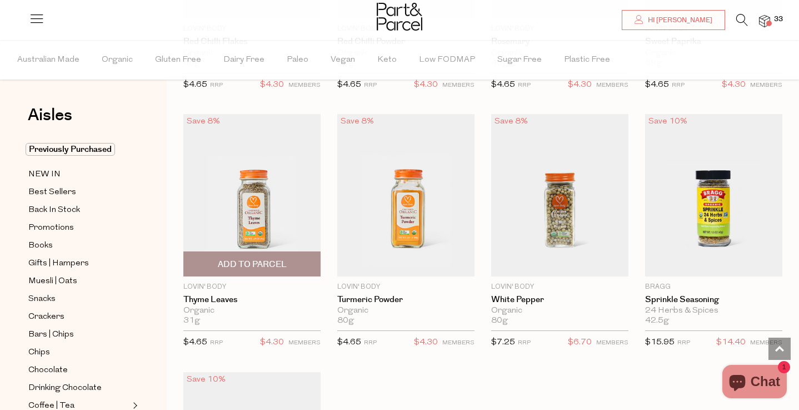
click at [270, 254] on span "Add To Parcel" at bounding box center [252, 264] width 131 height 24
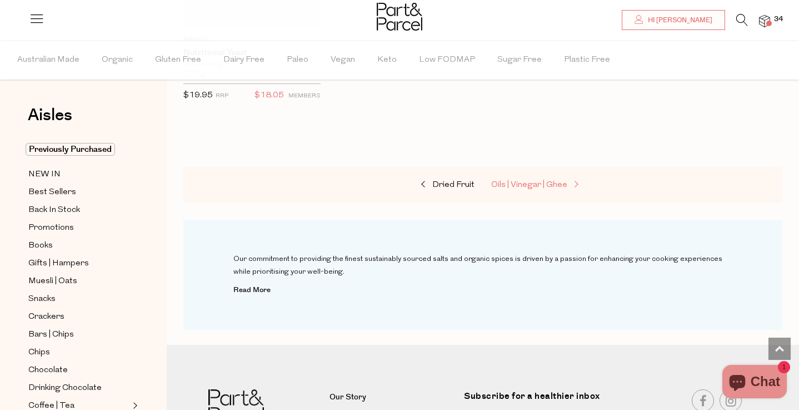
click at [536, 182] on span "Oils | Vinegar | Ghee" at bounding box center [529, 185] width 76 height 8
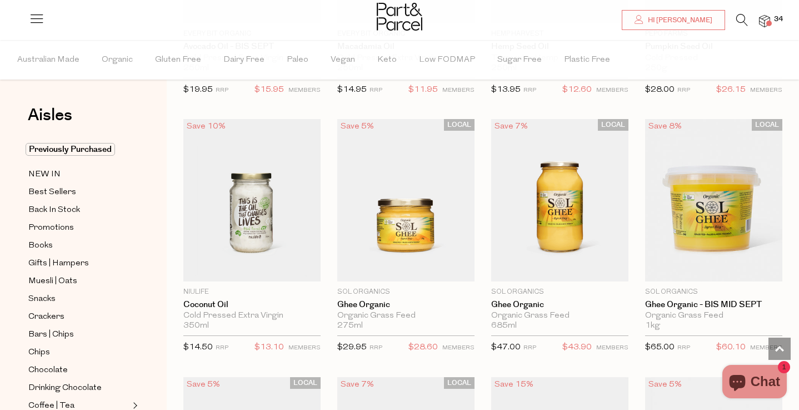
scroll to position [1038, 0]
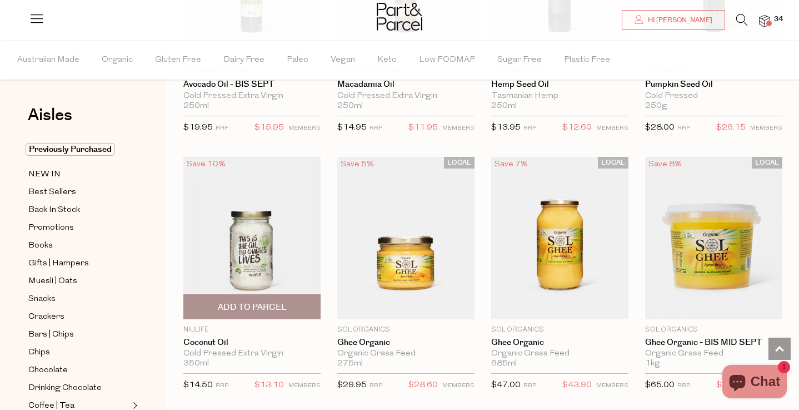
click at [261, 304] on span "Add To Parcel" at bounding box center [252, 307] width 69 height 12
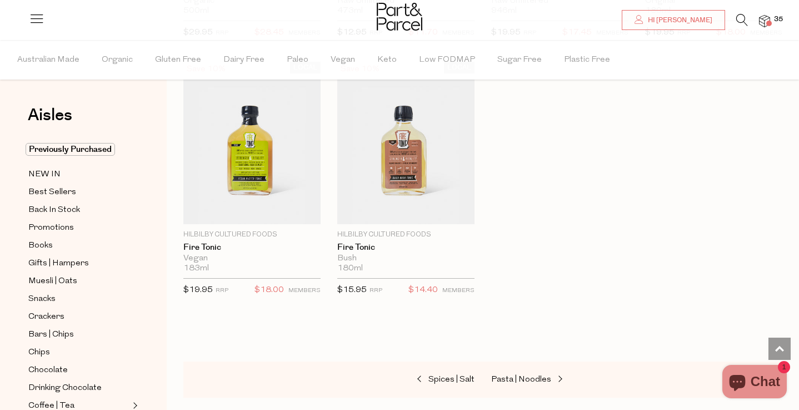
scroll to position [3003, 0]
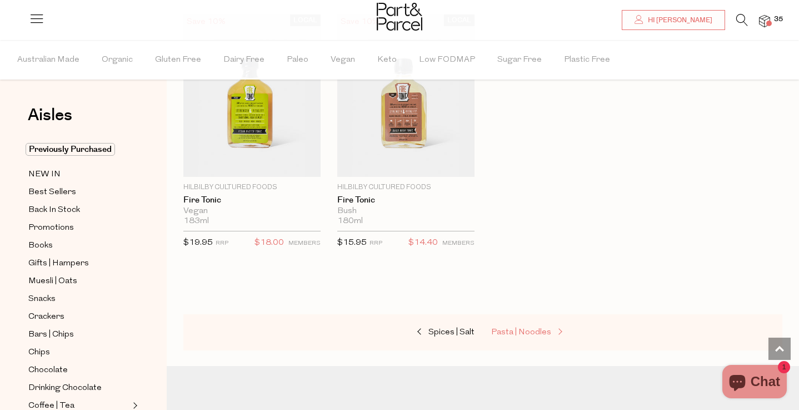
click at [520, 325] on link "Pasta | Noodles" at bounding box center [546, 332] width 111 height 14
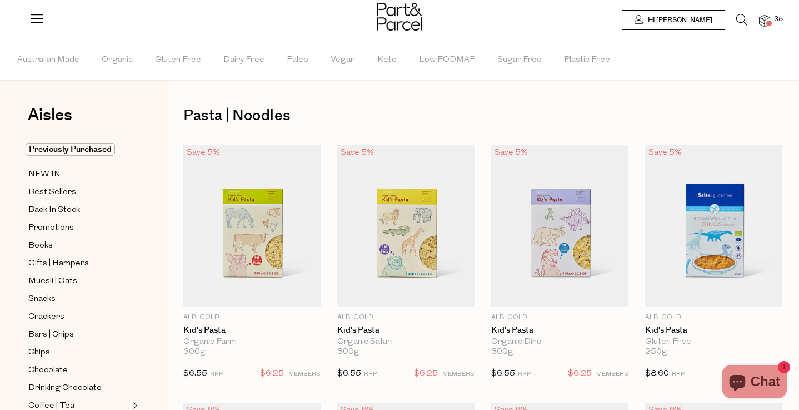
type input "2"
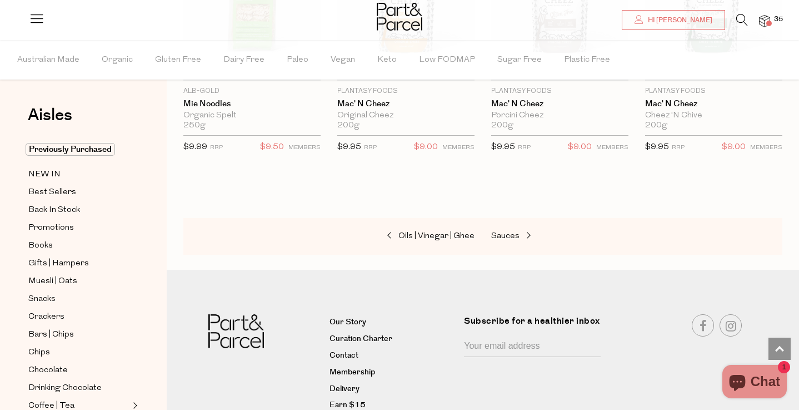
scroll to position [3638, 0]
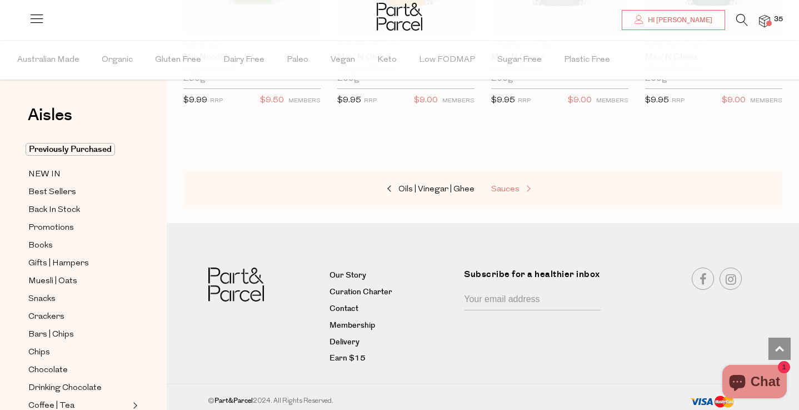
click at [510, 185] on span "Sauces" at bounding box center [505, 189] width 28 height 8
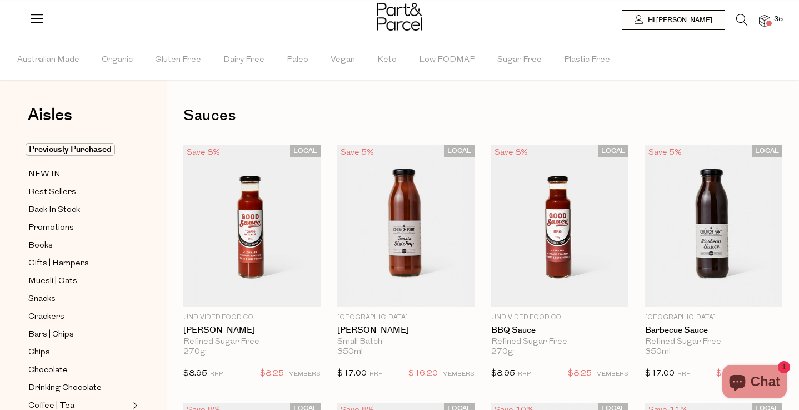
type input "2"
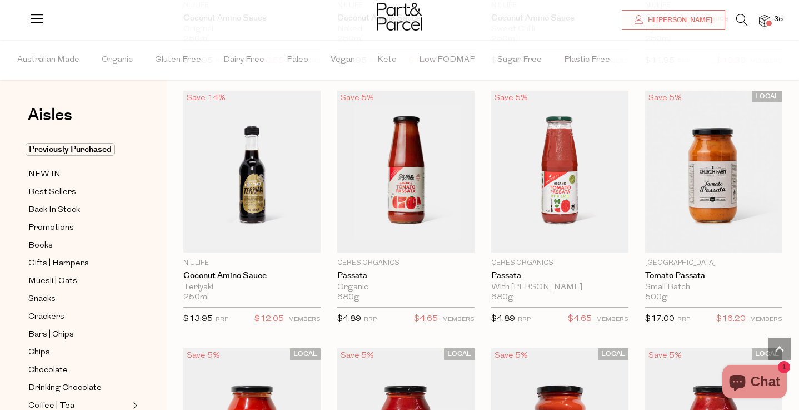
scroll to position [3699, 0]
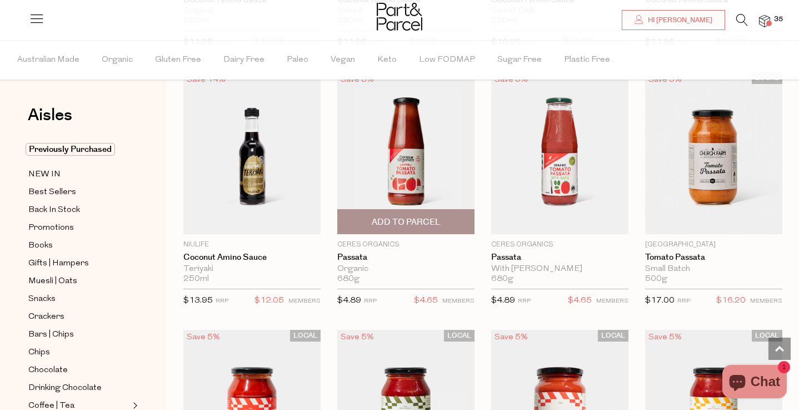
click at [409, 222] on span "Add To Parcel" at bounding box center [406, 222] width 69 height 12
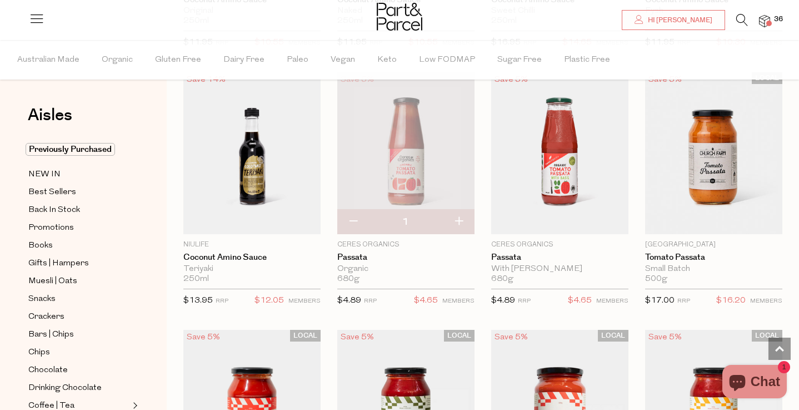
click at [463, 213] on button "button" at bounding box center [459, 222] width 32 height 24
type input "2"
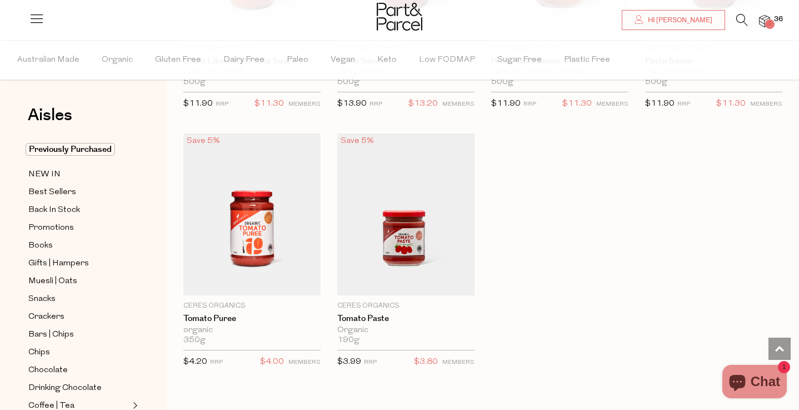
scroll to position [4414, 0]
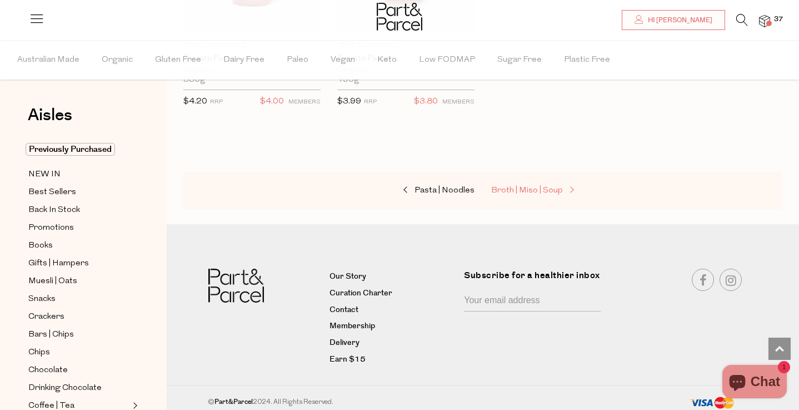
click at [568, 187] on span at bounding box center [571, 190] width 16 height 8
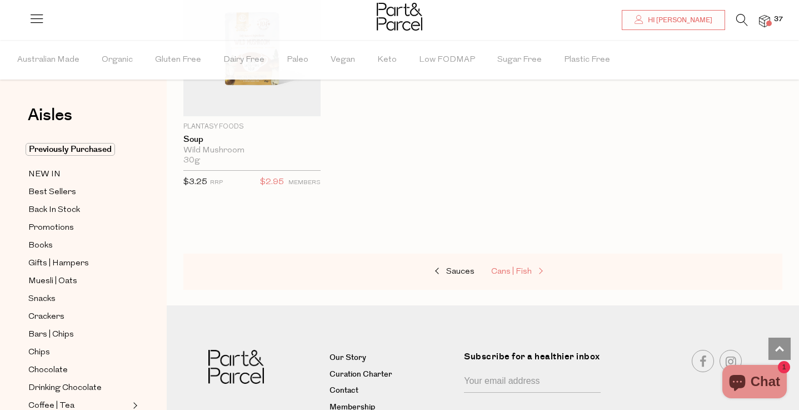
click at [523, 265] on link "Cans | Fish" at bounding box center [546, 272] width 111 height 14
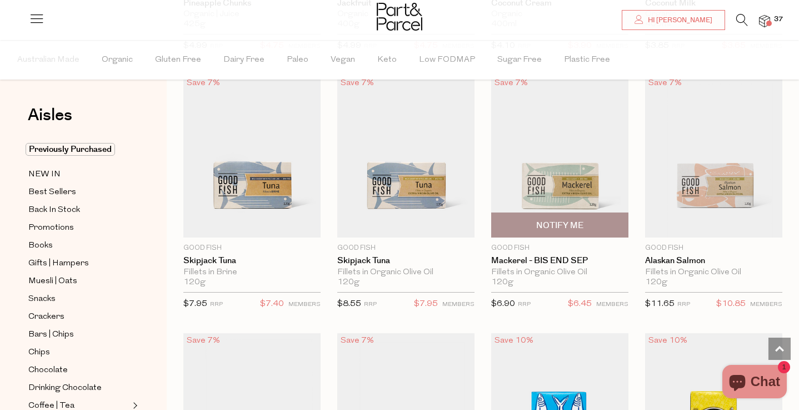
scroll to position [1104, 0]
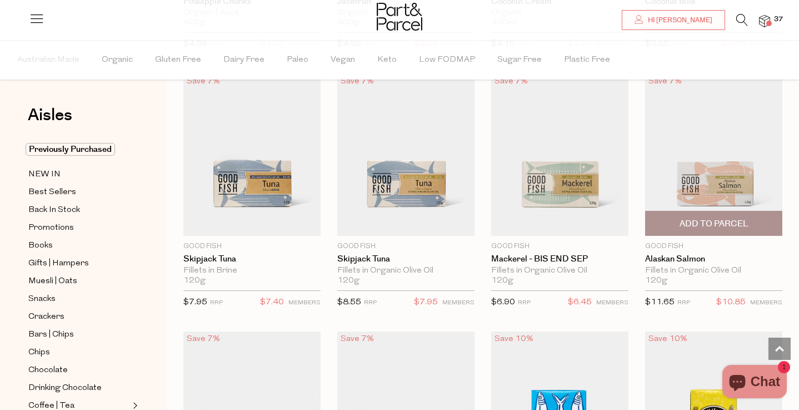
click at [685, 222] on span "Add To Parcel" at bounding box center [714, 224] width 69 height 12
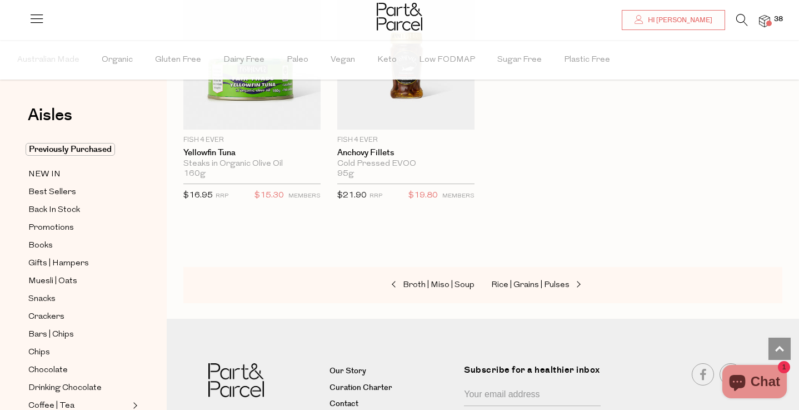
scroll to position [1772, 0]
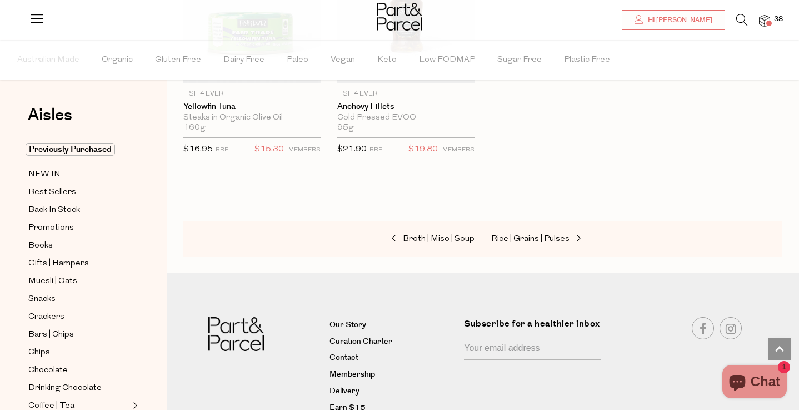
click at [547, 244] on div "Broth | Miso | Soup Rice | Grains | Pulses" at bounding box center [482, 239] width 599 height 37
click at [545, 240] on span "Rice | Grains | Pulses" at bounding box center [530, 239] width 78 height 8
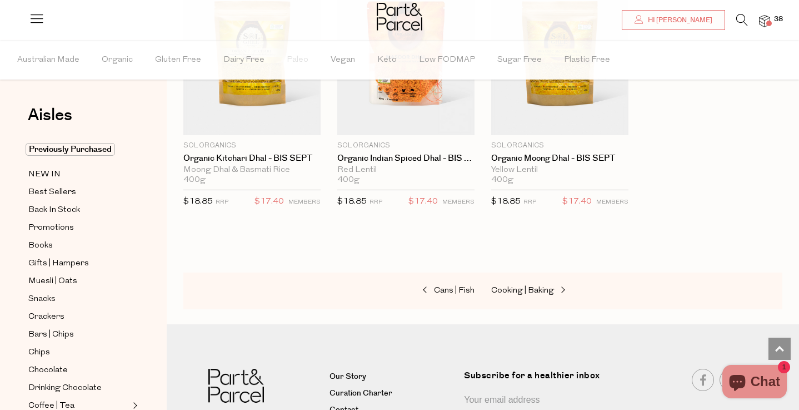
scroll to position [2612, 0]
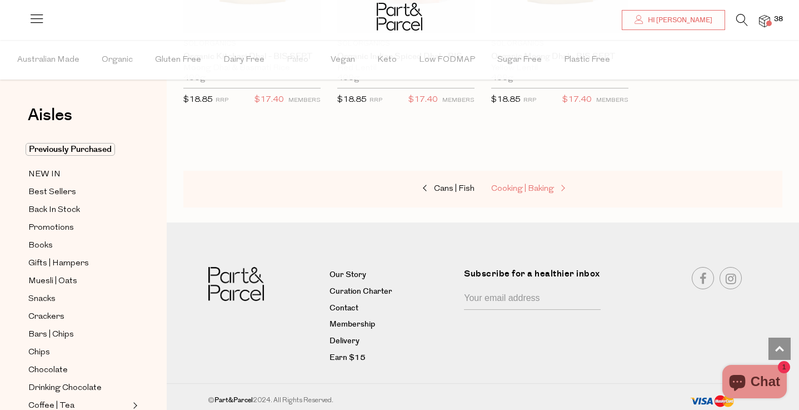
click at [533, 182] on link "Cooking | Baking" at bounding box center [546, 189] width 111 height 14
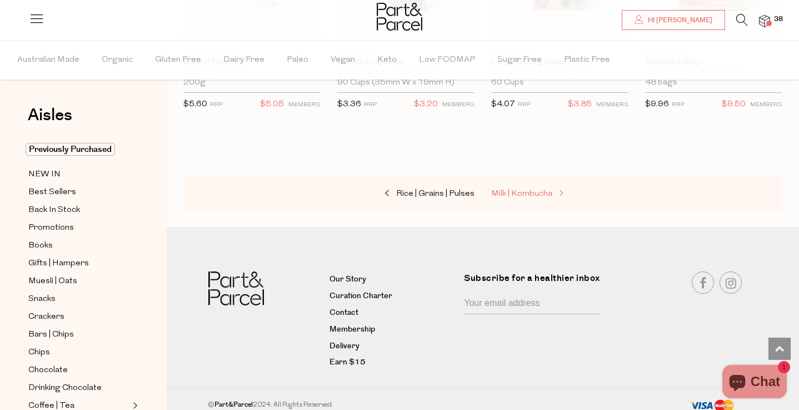
click at [532, 190] on span "Milk | Kombucha" at bounding box center [521, 194] width 61 height 8
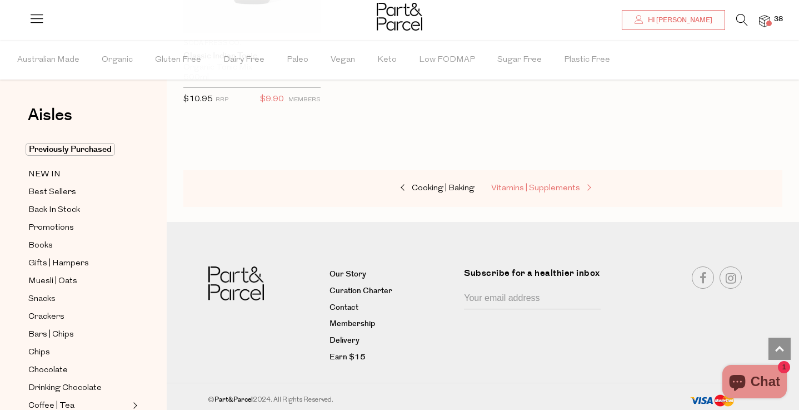
click at [542, 186] on span "Vitamins | Supplements" at bounding box center [535, 188] width 89 height 8
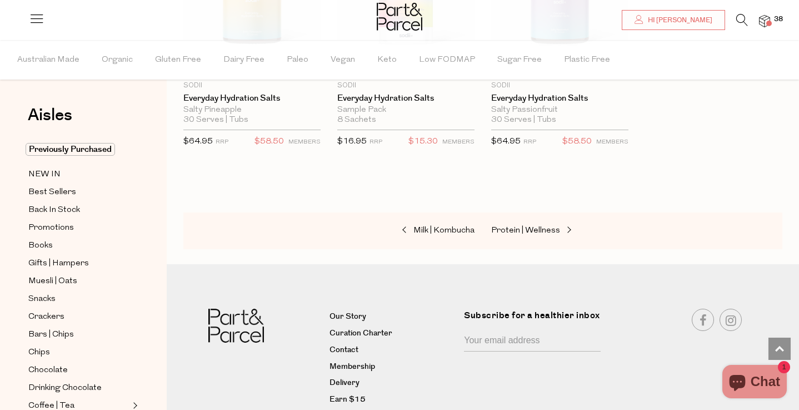
scroll to position [3899, 0]
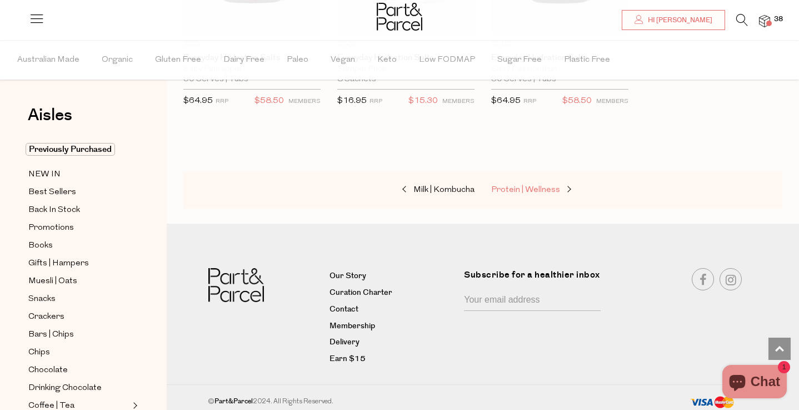
click at [542, 186] on span "Protein | Wellness" at bounding box center [525, 190] width 69 height 8
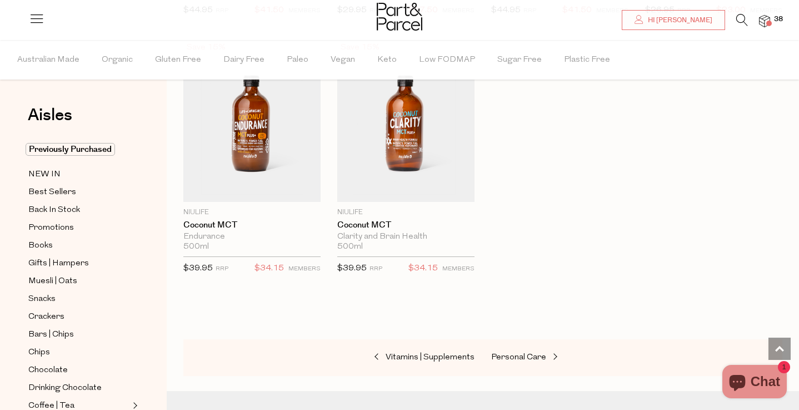
scroll to position [5289, 0]
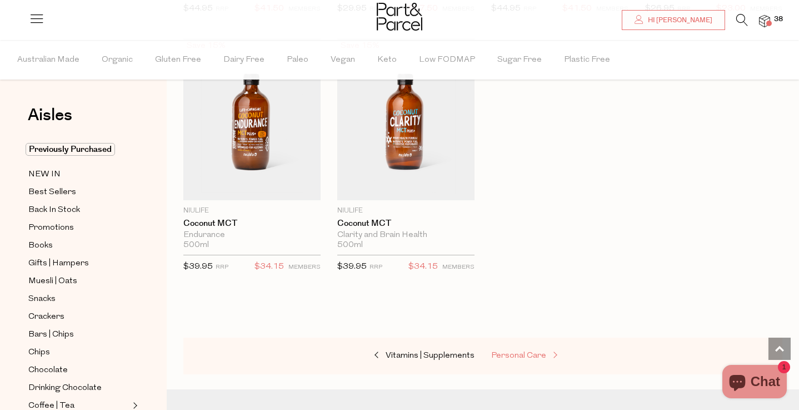
click at [533, 351] on span "Personal Care" at bounding box center [518, 355] width 55 height 8
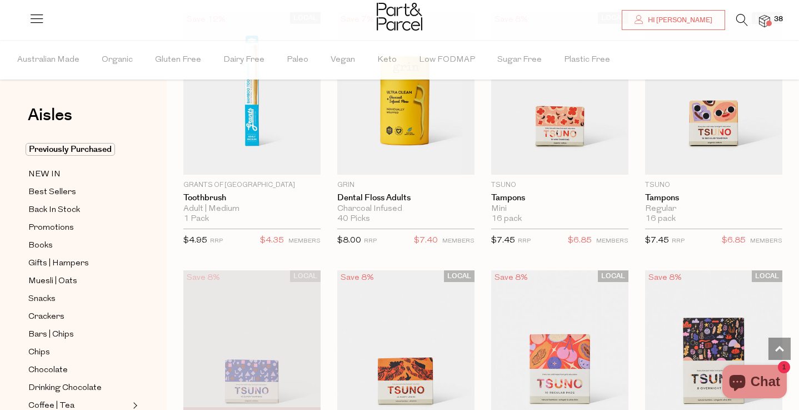
scroll to position [2193, 0]
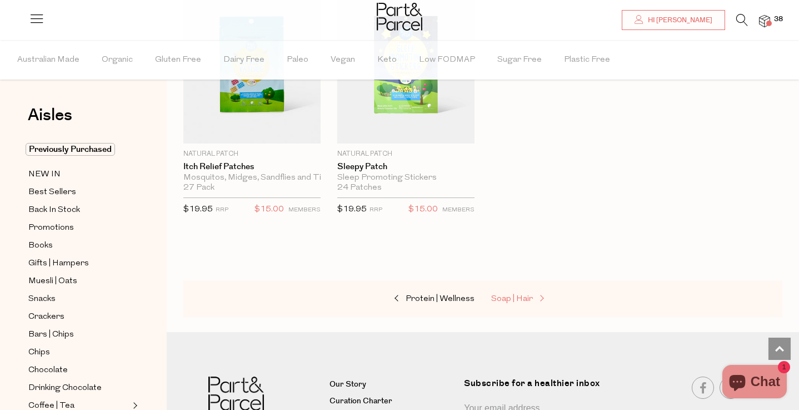
click at [525, 292] on link "Soap | Hair" at bounding box center [546, 299] width 111 height 14
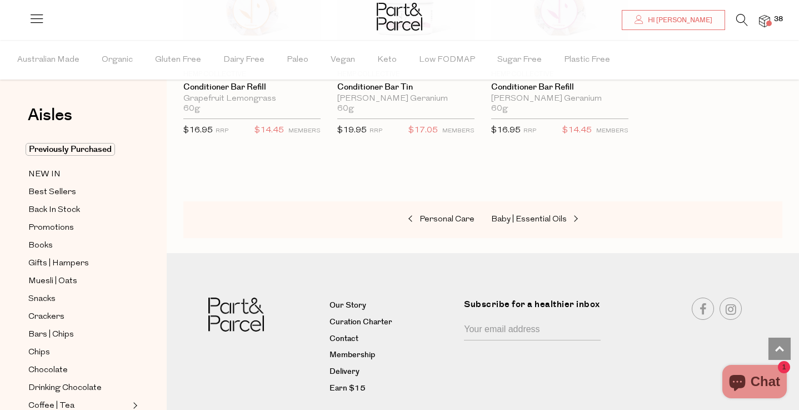
scroll to position [3095, 0]
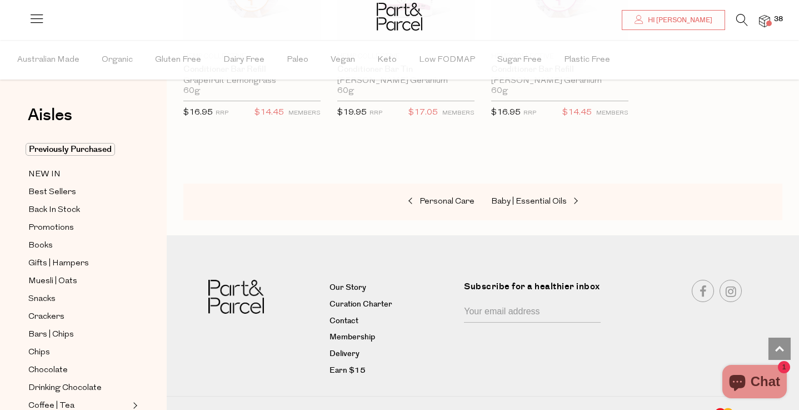
click at [528, 188] on div "Personal Care Baby | Essential Oils" at bounding box center [482, 201] width 599 height 37
click at [528, 197] on span "Baby | Essential Oils" at bounding box center [529, 201] width 76 height 8
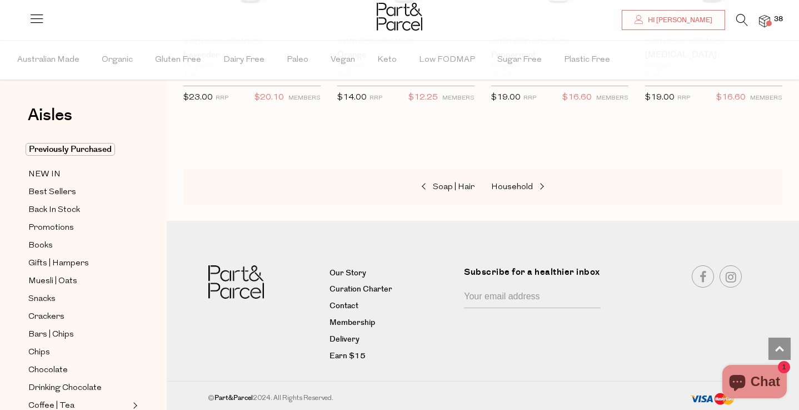
scroll to position [1048, 0]
click at [453, 177] on div "Soap | Hair Household" at bounding box center [482, 188] width 599 height 37
click at [451, 185] on span "Soap | Hair" at bounding box center [454, 187] width 42 height 8
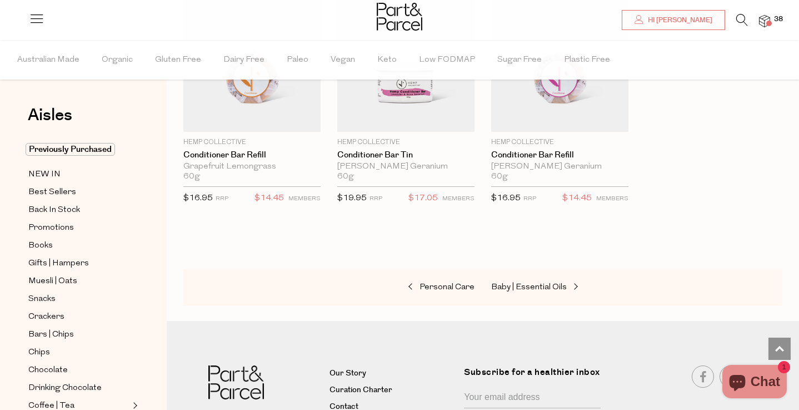
scroll to position [3108, 0]
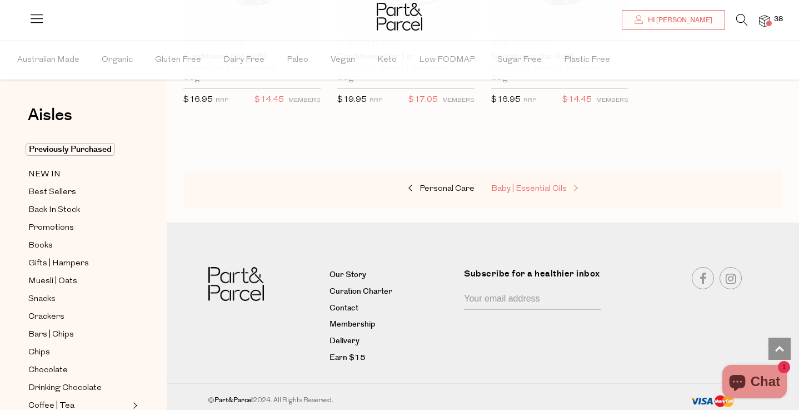
click at [520, 185] on span "Baby | Essential Oils" at bounding box center [529, 189] width 76 height 8
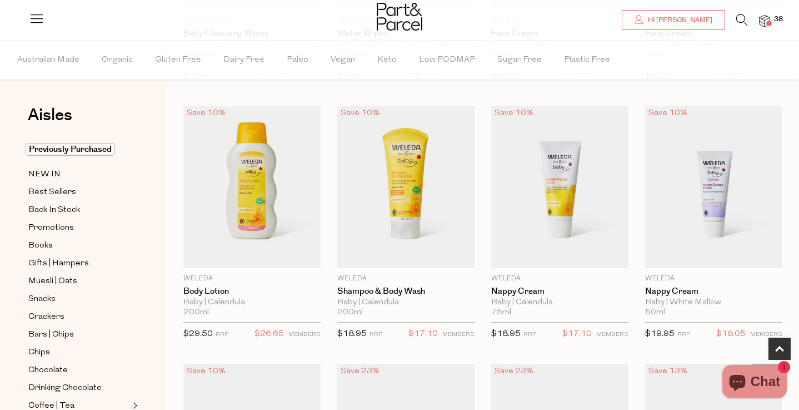
scroll to position [296, 0]
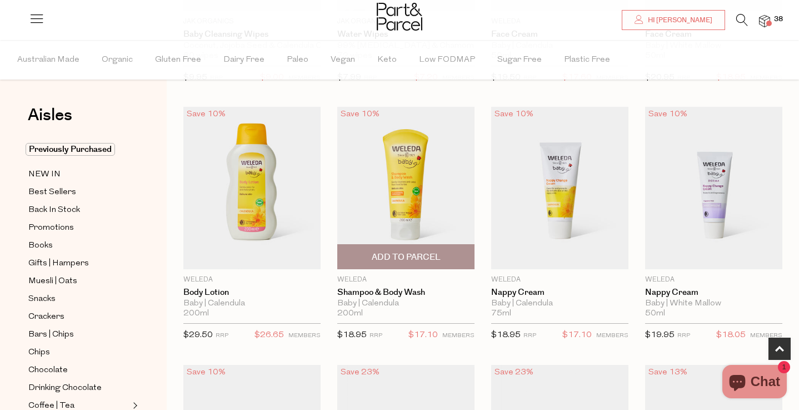
click at [397, 255] on span "Add To Parcel" at bounding box center [406, 257] width 69 height 12
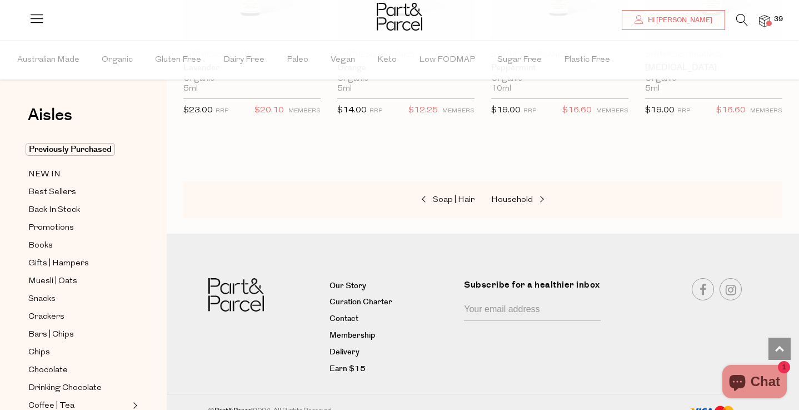
scroll to position [1049, 0]
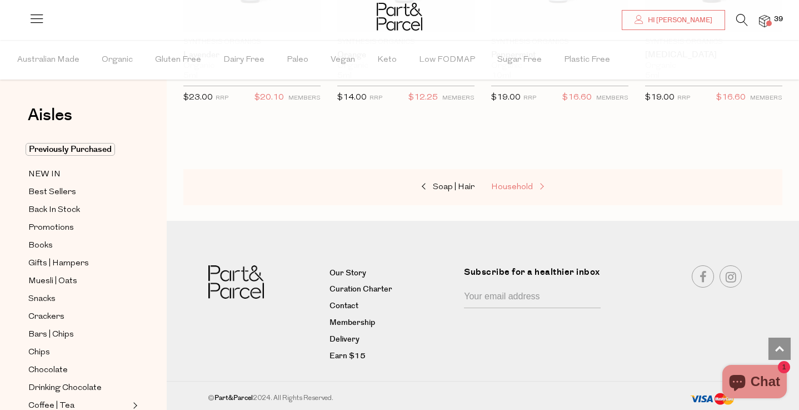
click at [527, 188] on span "Household" at bounding box center [512, 187] width 42 height 8
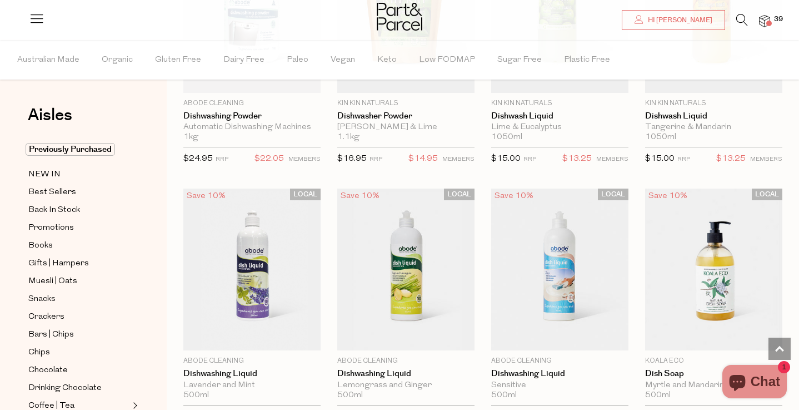
scroll to position [2030, 0]
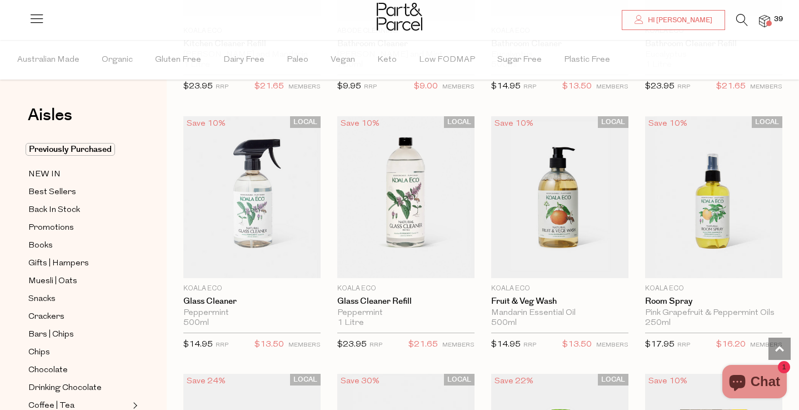
scroll to position [4468, 0]
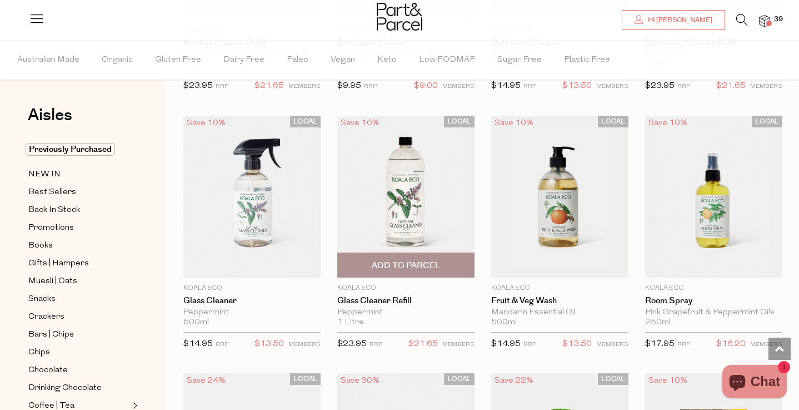
click at [423, 260] on span "Add To Parcel" at bounding box center [406, 266] width 69 height 12
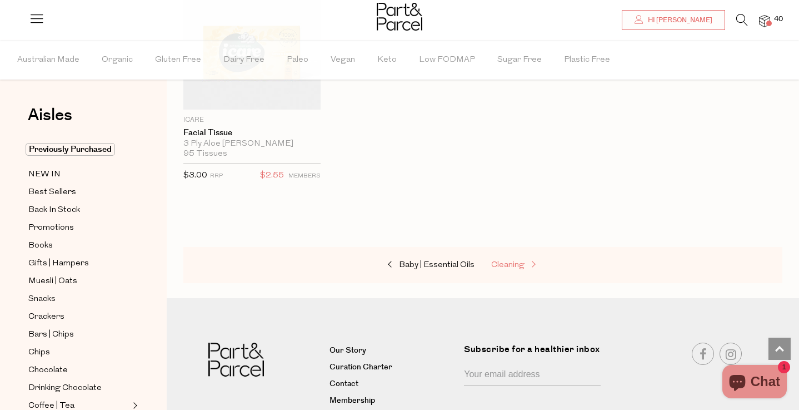
click at [505, 258] on link "Cleaning" at bounding box center [546, 265] width 111 height 14
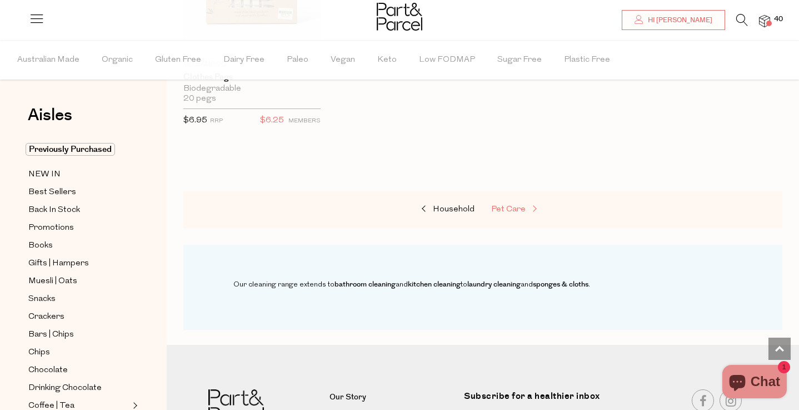
click at [512, 202] on link "Pet Care" at bounding box center [546, 209] width 111 height 14
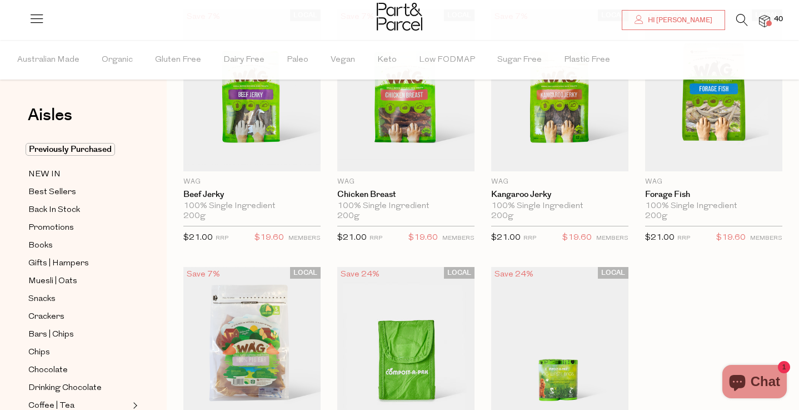
scroll to position [635, 0]
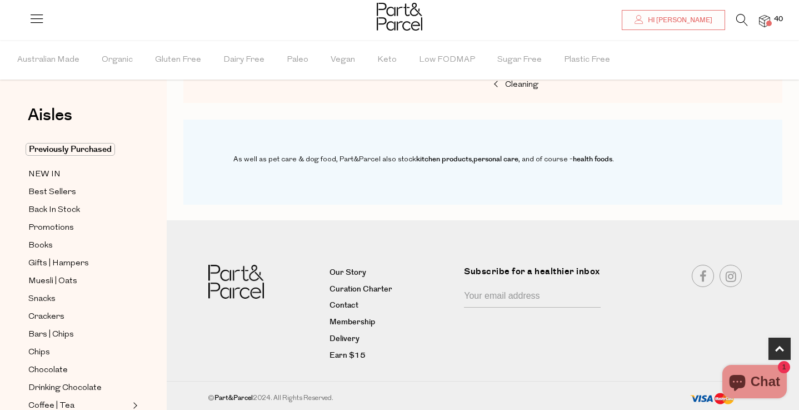
click at [761, 18] on img at bounding box center [764, 21] width 11 height 13
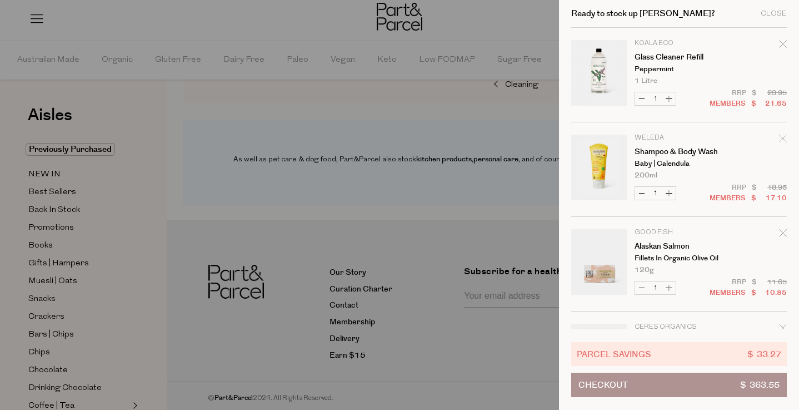
click at [689, 390] on button "Checkout $ 363.55" at bounding box center [680, 385] width 216 height 24
